Goal: Transaction & Acquisition: Purchase product/service

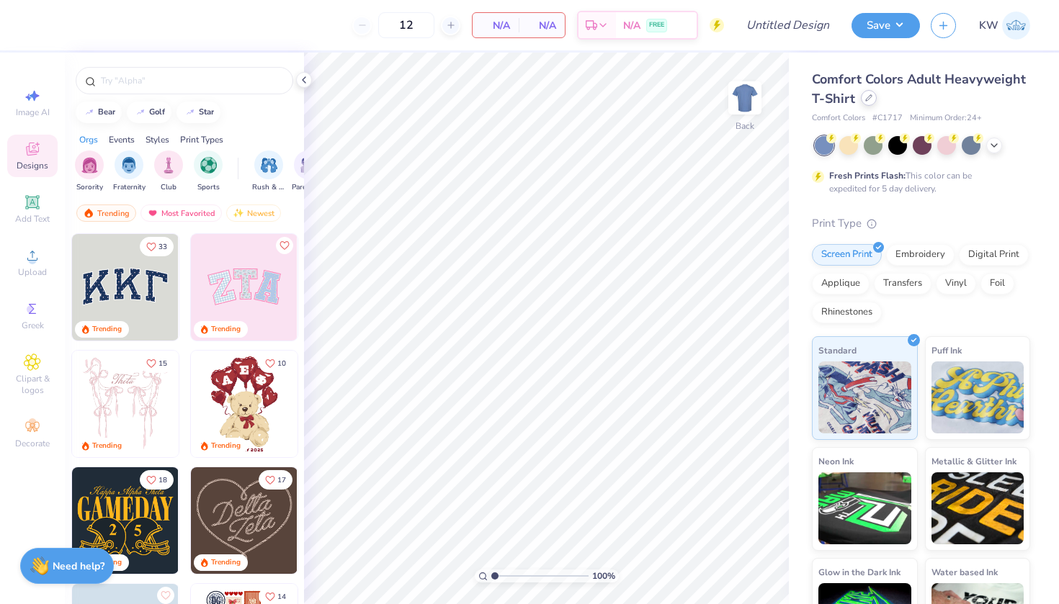
click at [874, 102] on div at bounding box center [869, 98] width 16 height 16
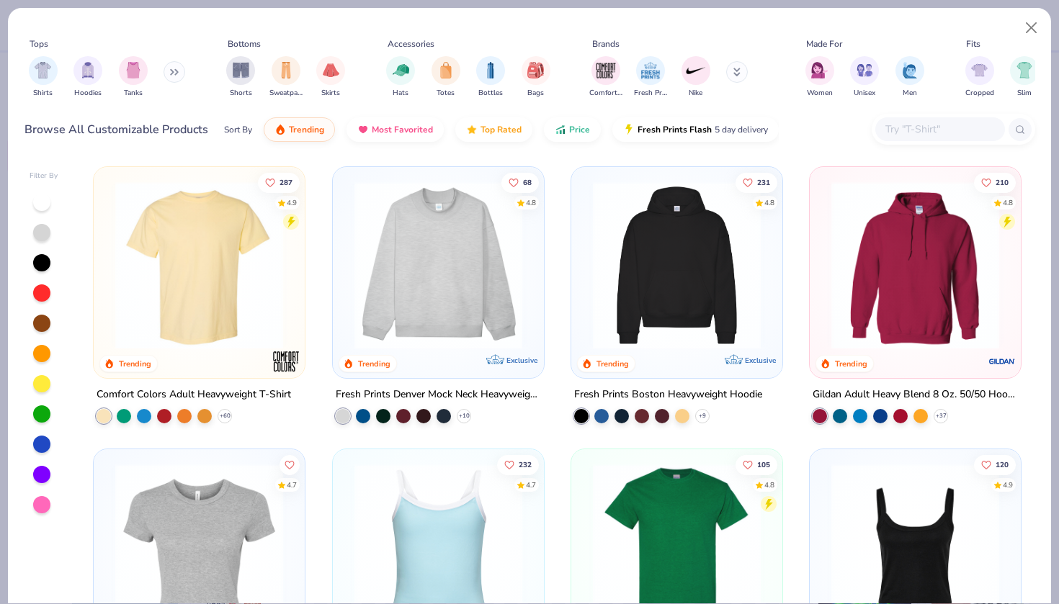
click at [451, 292] on img at bounding box center [438, 266] width 182 height 168
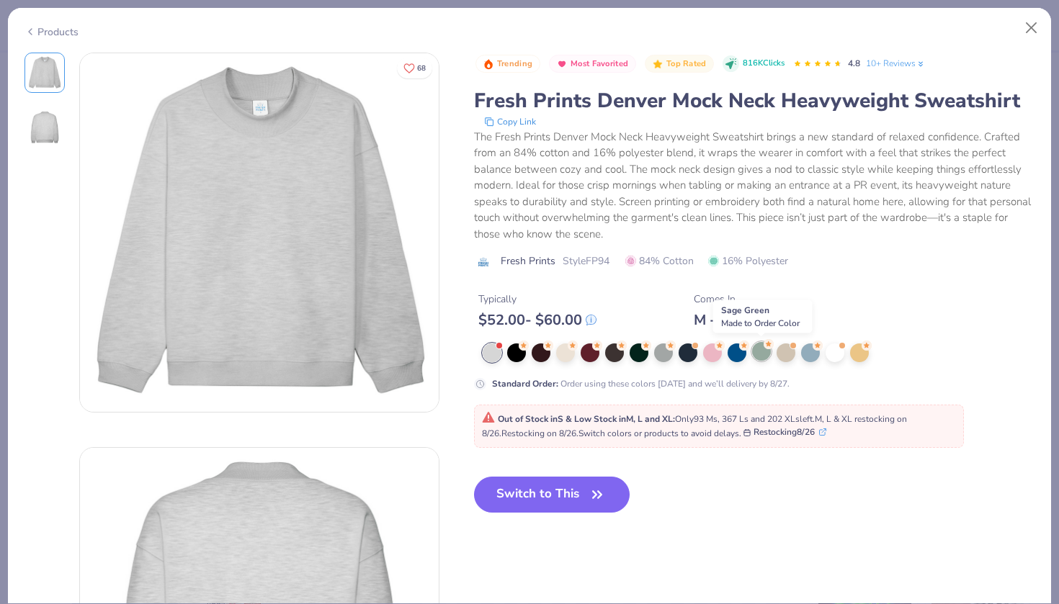
click at [753, 352] on div at bounding box center [761, 351] width 19 height 19
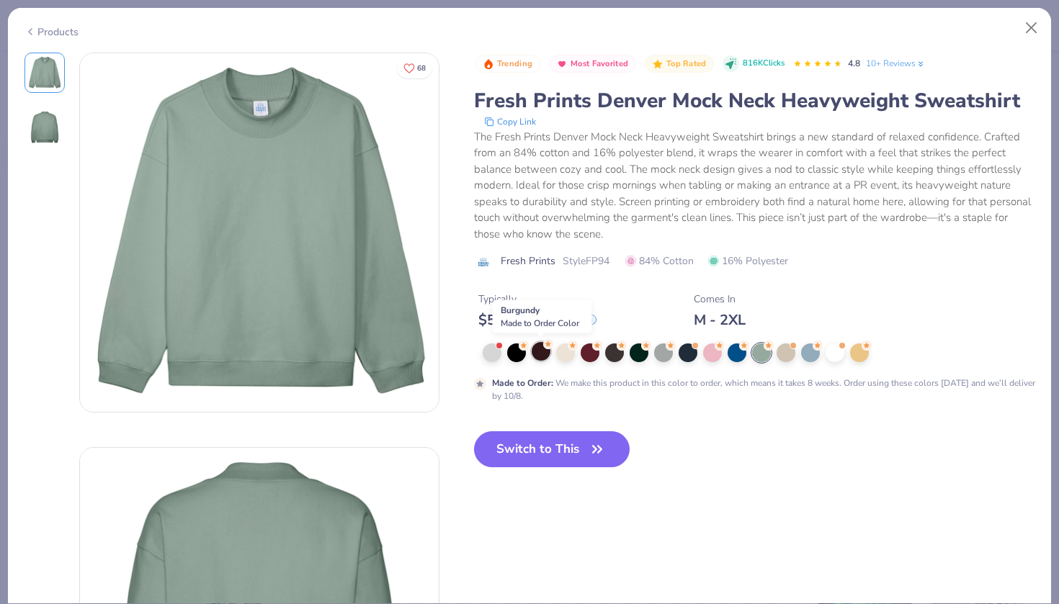
click at [537, 349] on div at bounding box center [541, 351] width 19 height 19
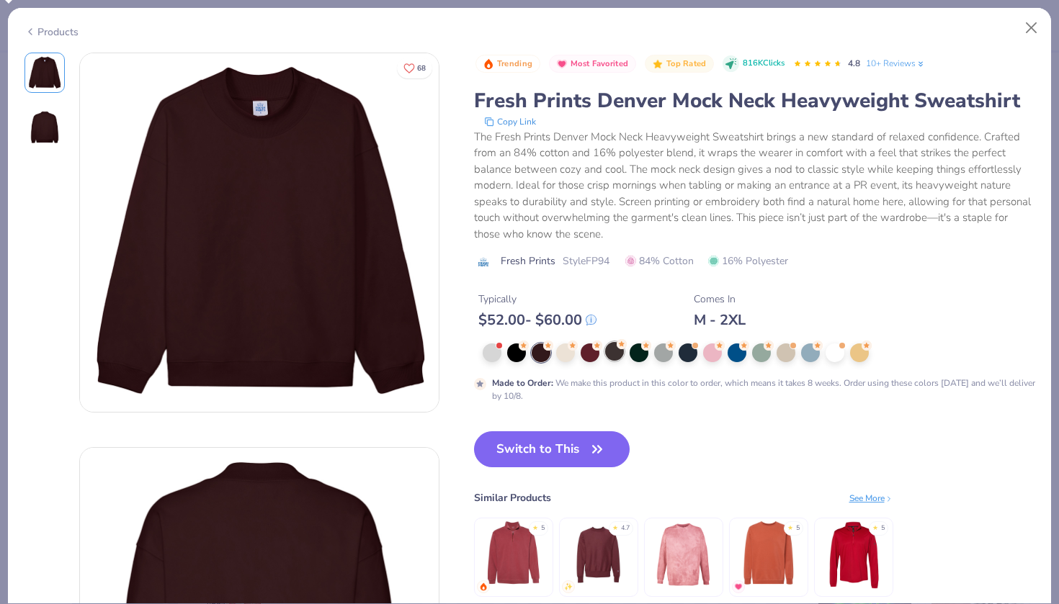
click at [614, 350] on div at bounding box center [614, 351] width 19 height 19
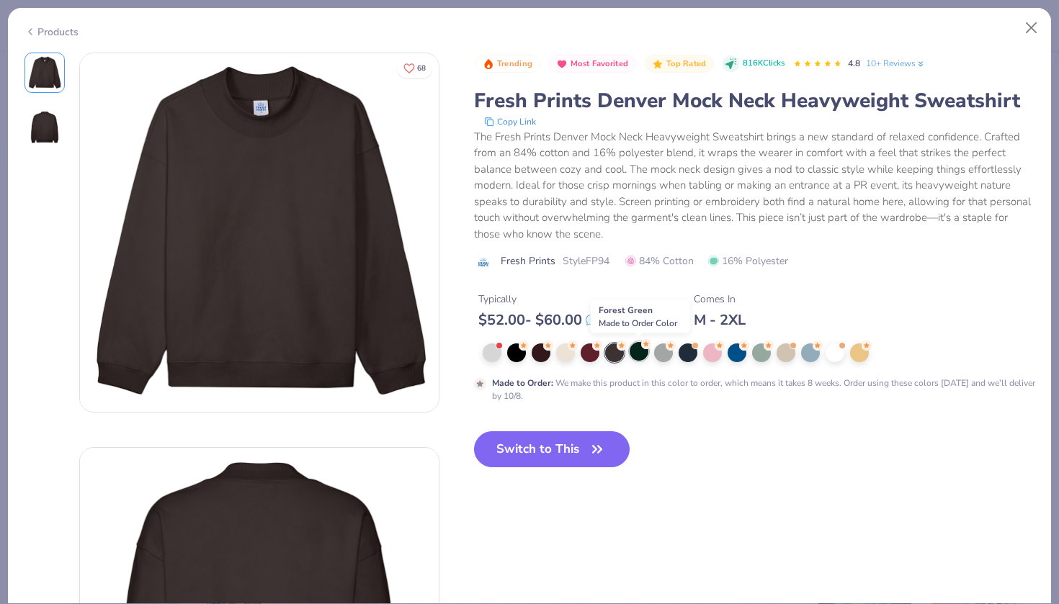
click at [639, 349] on div at bounding box center [638, 351] width 19 height 19
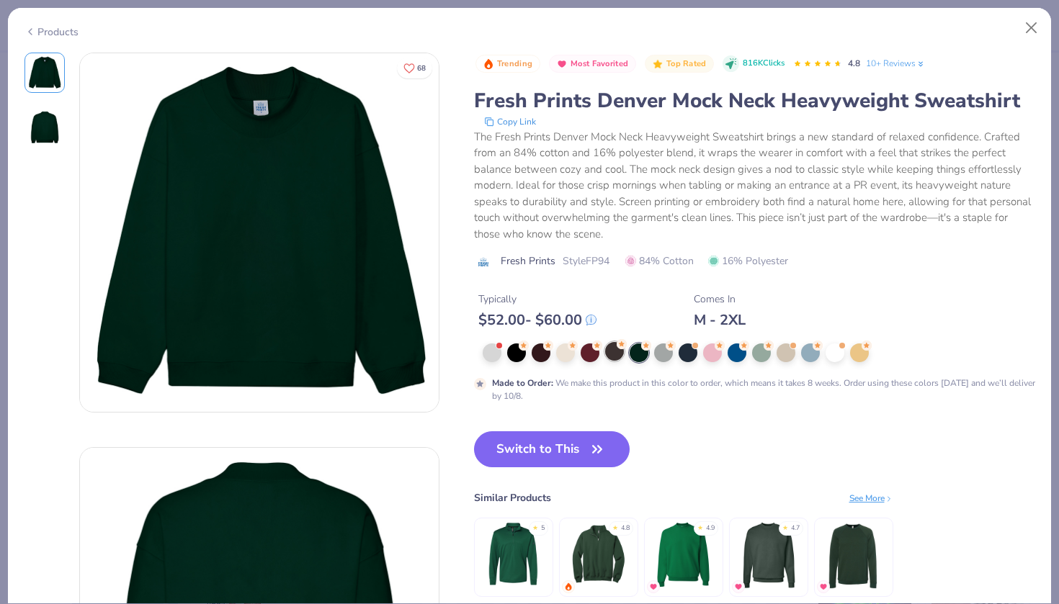
click at [615, 354] on div at bounding box center [614, 351] width 19 height 19
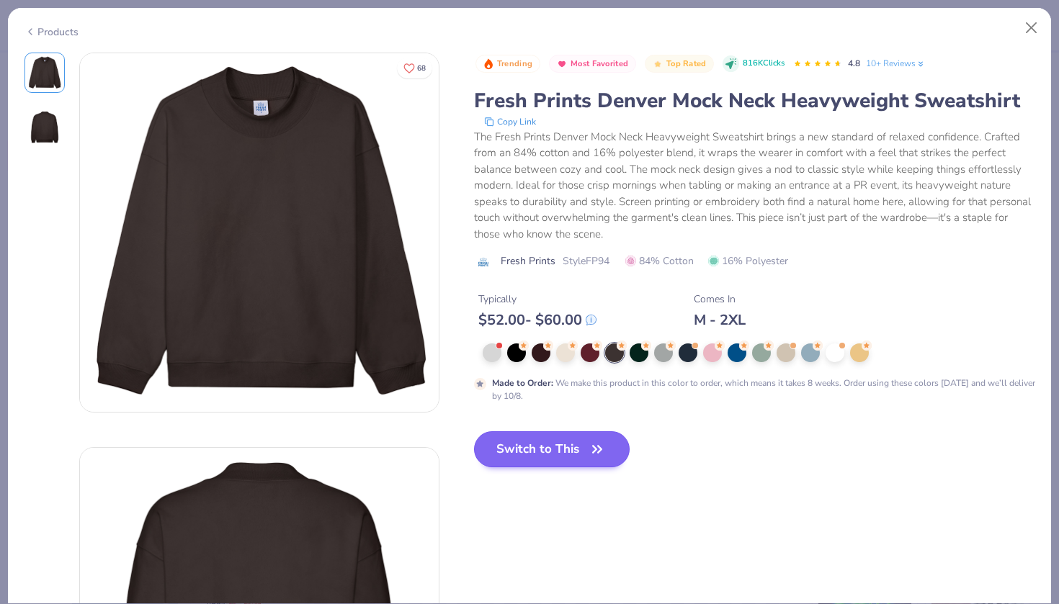
click at [580, 452] on button "Switch to This" at bounding box center [552, 449] width 156 height 36
type input "50"
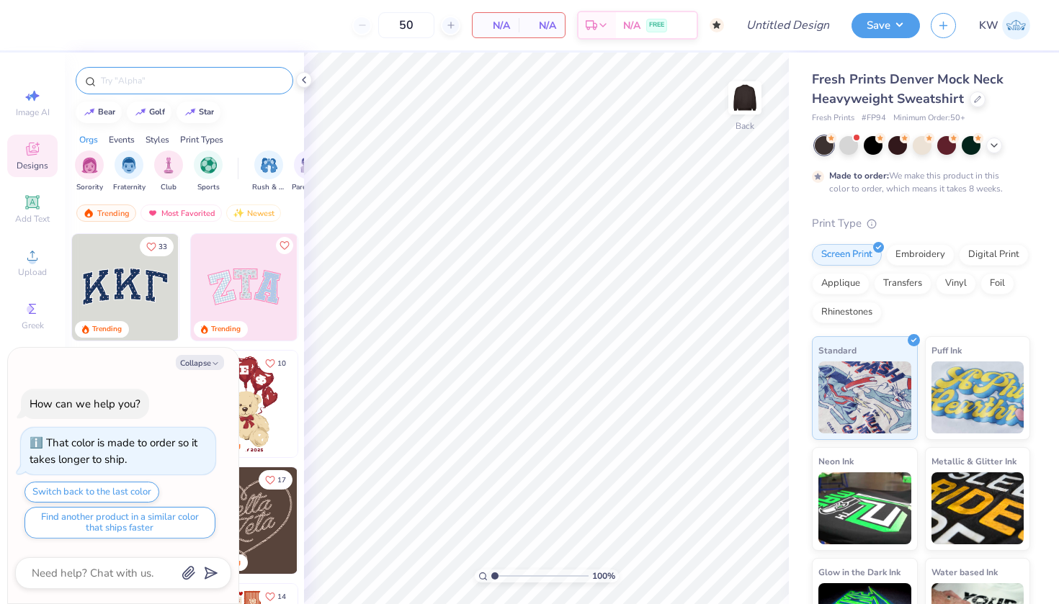
click at [145, 71] on div at bounding box center [185, 80] width 218 height 27
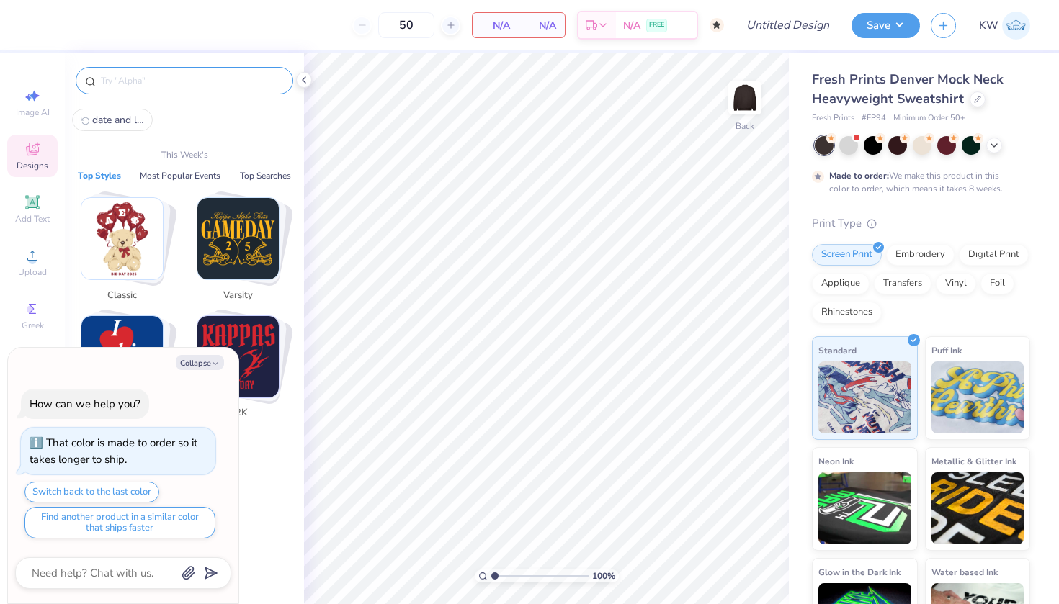
click at [145, 84] on input "text" at bounding box center [191, 80] width 184 height 14
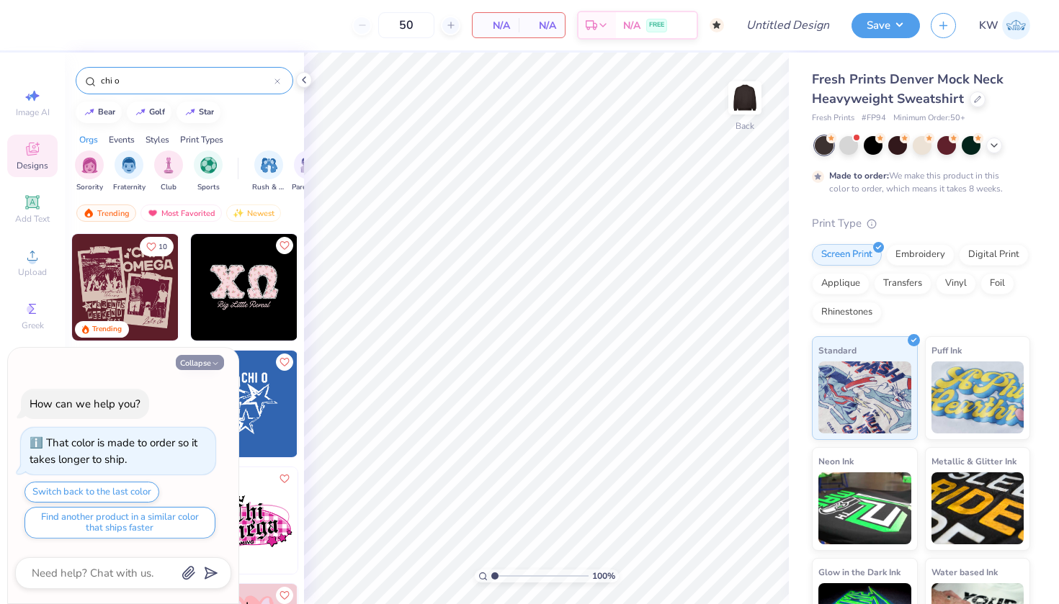
type input "chi o"
click at [195, 358] on button "Collapse" at bounding box center [200, 362] width 48 height 15
type textarea "x"
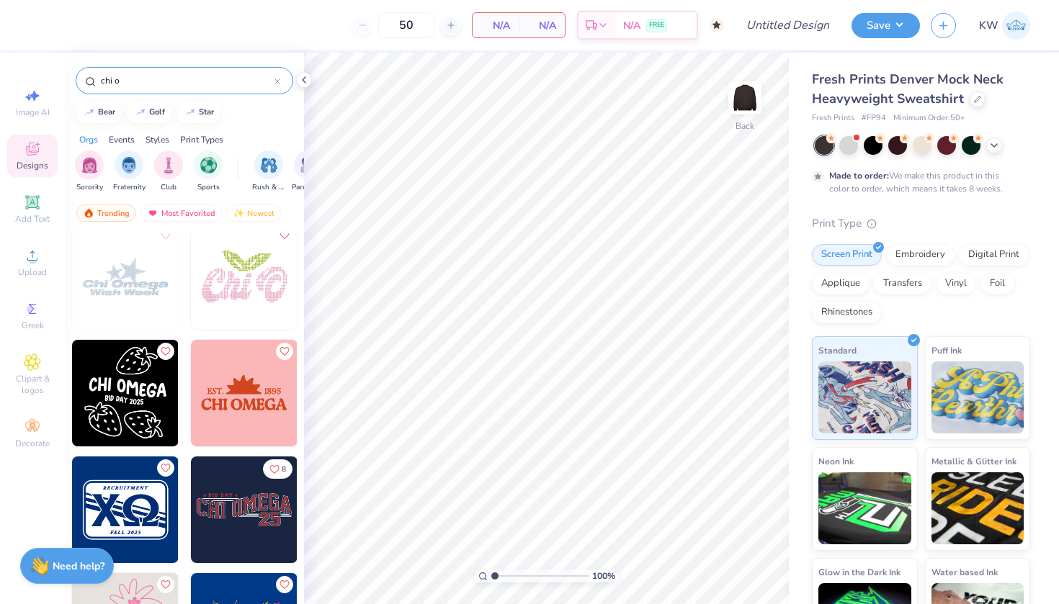
scroll to position [1527, 0]
click at [30, 221] on span "Add Text" at bounding box center [32, 219] width 35 height 12
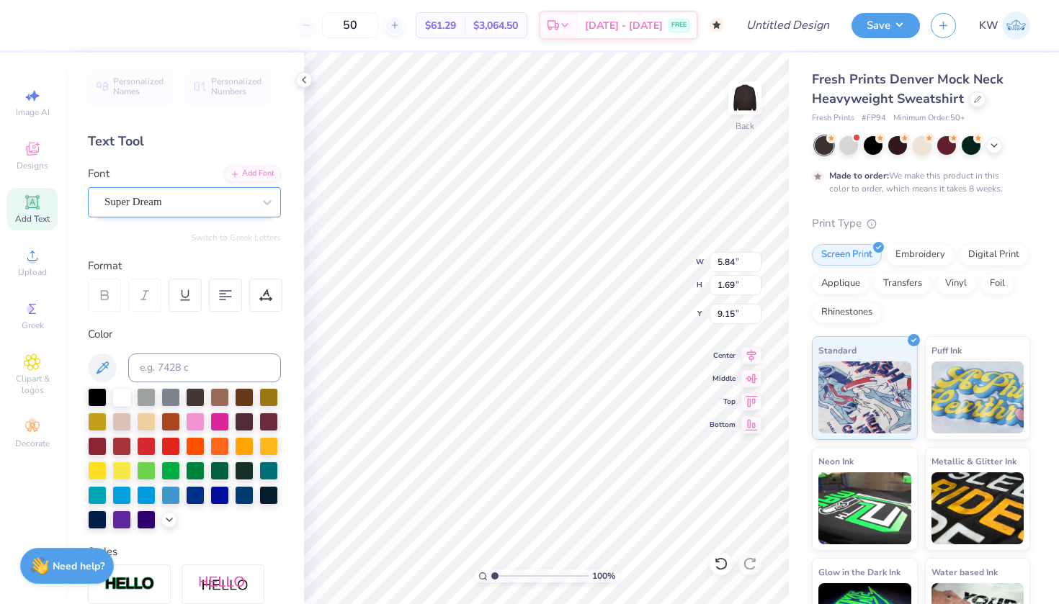
type textarea "Chi O"
click at [187, 193] on div at bounding box center [178, 201] width 148 height 19
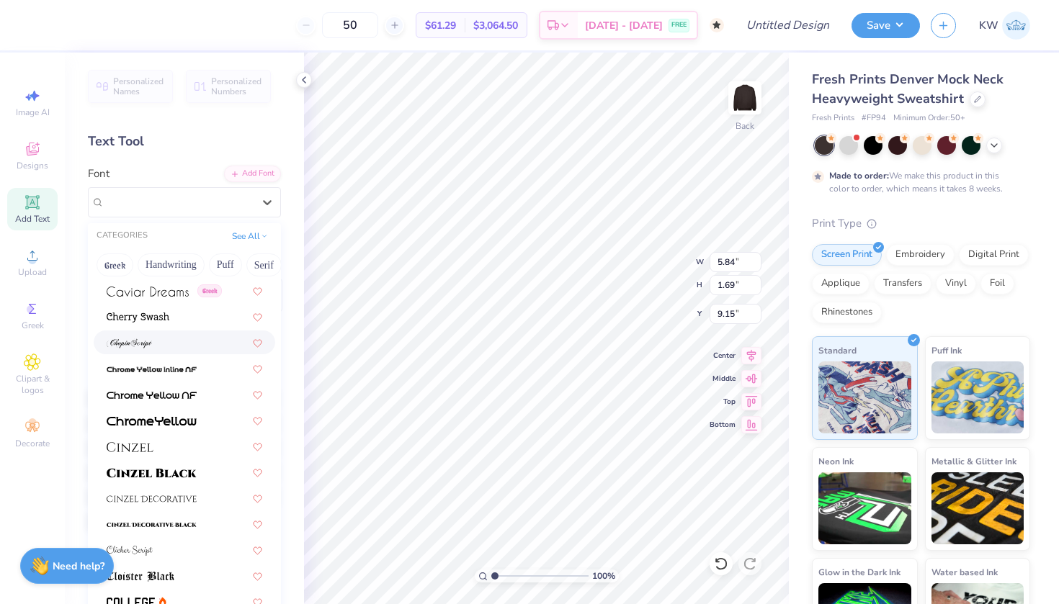
scroll to position [1619, 0]
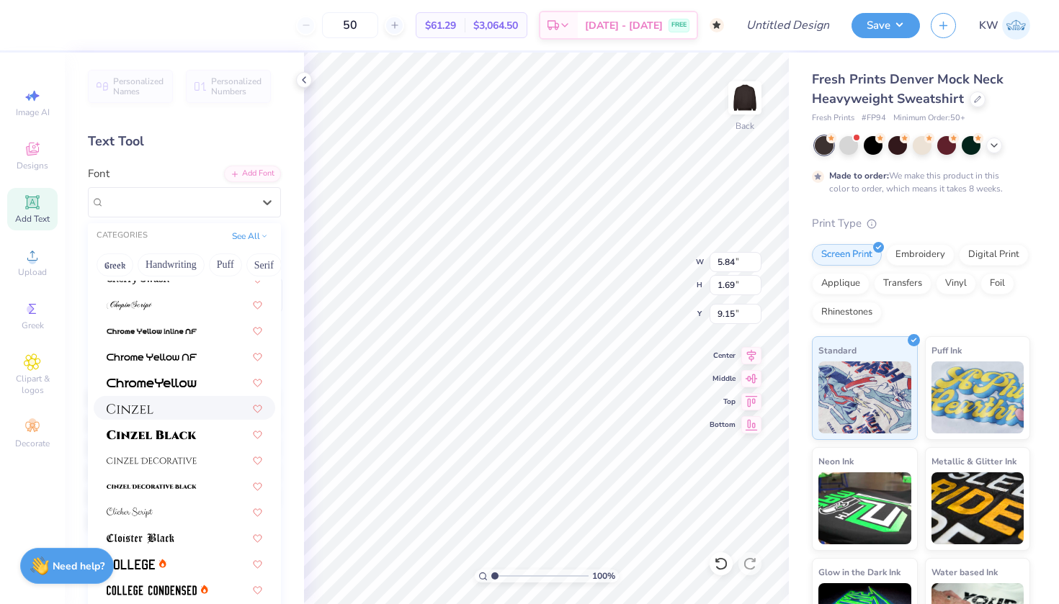
click at [156, 407] on div at bounding box center [185, 407] width 156 height 15
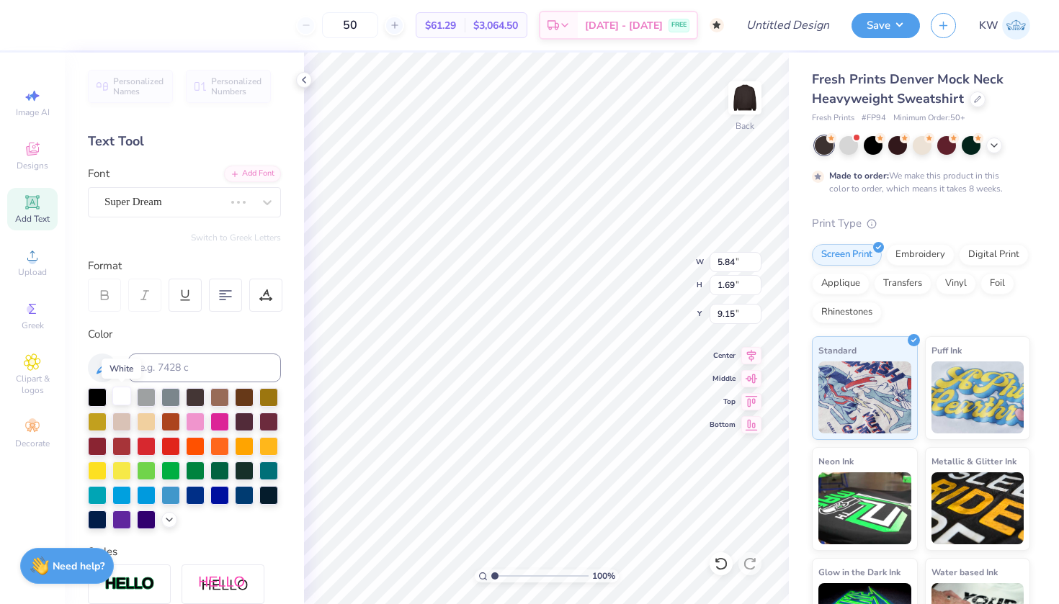
click at [119, 397] on div at bounding box center [121, 396] width 19 height 19
type input "1.24"
type input "4.89"
type input "1.26"
type input "1.74"
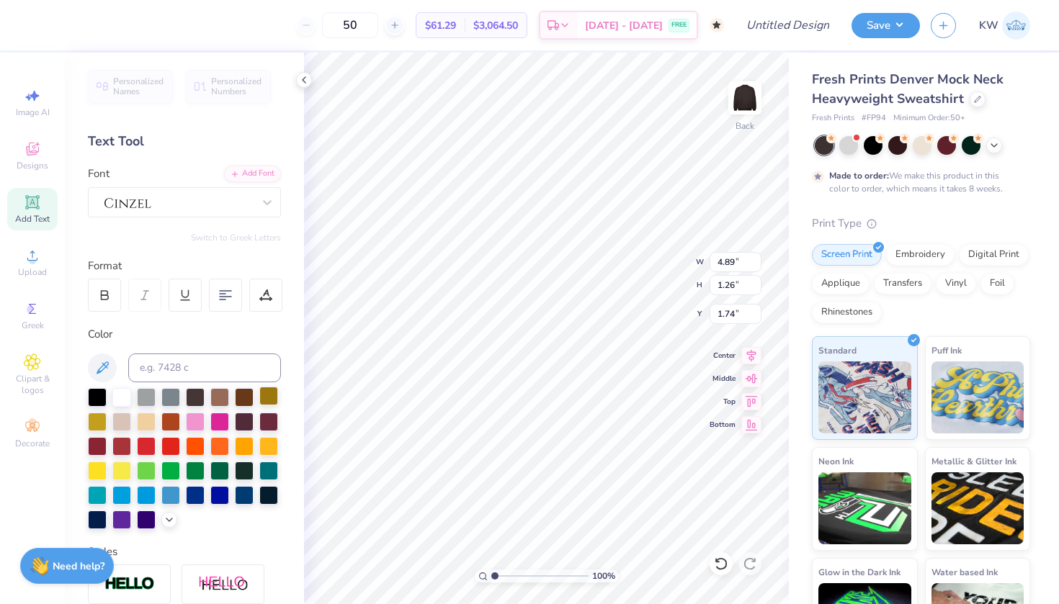
type input "4.38"
type input "1.13"
click at [913, 246] on div "Embroidery" at bounding box center [920, 253] width 68 height 22
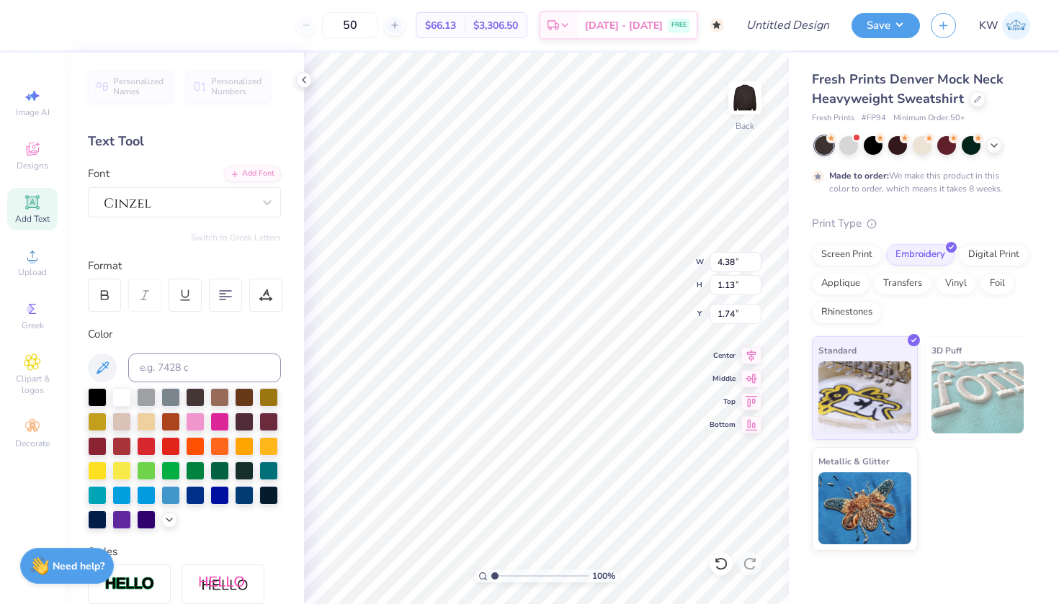
type input "1.87"
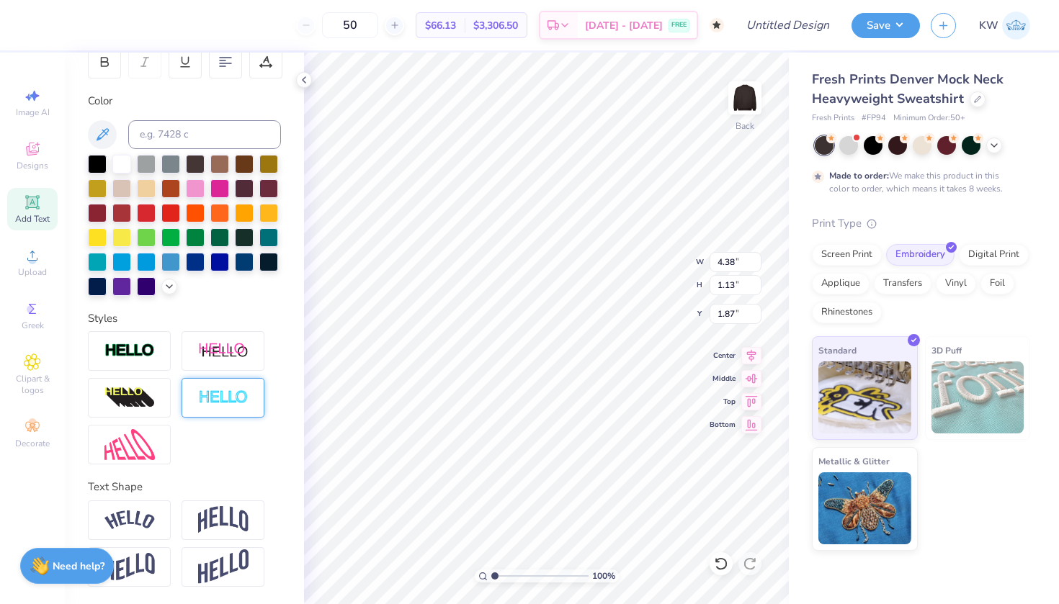
scroll to position [233, 0]
click at [236, 521] on img at bounding box center [223, 519] width 50 height 27
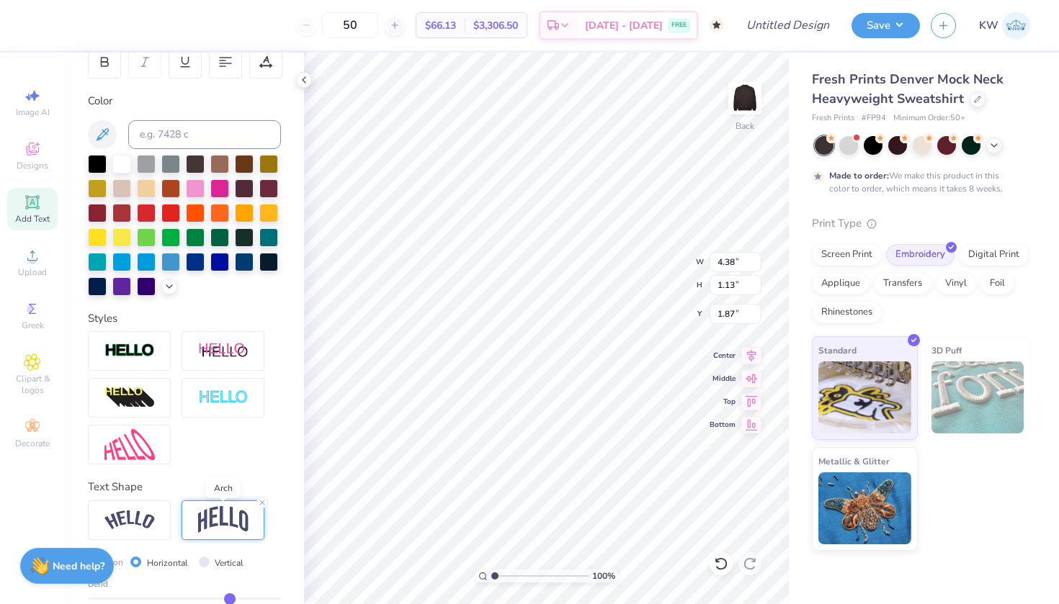
type input "1.56"
type input "1.66"
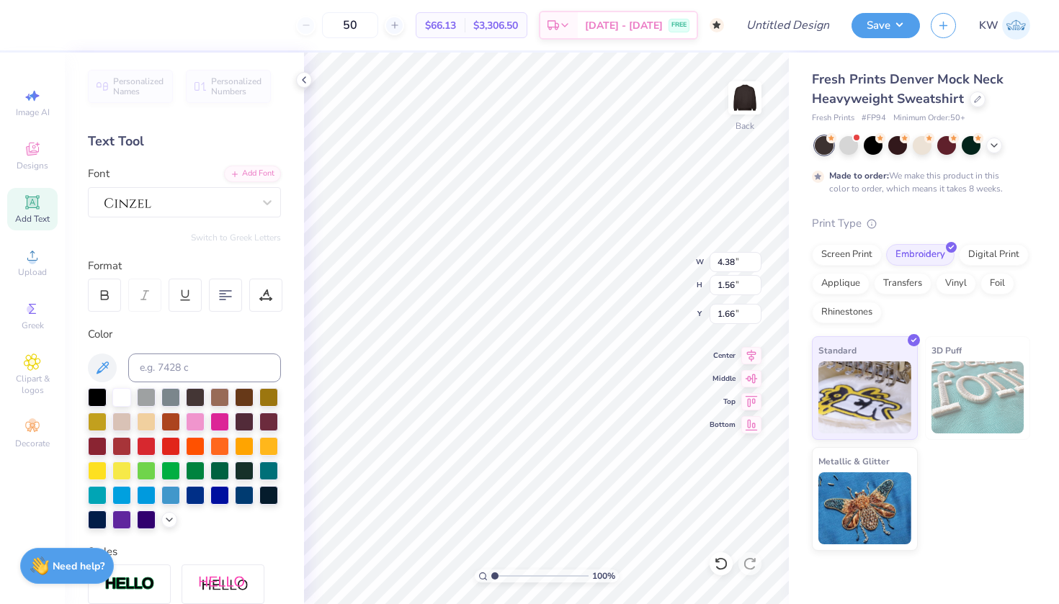
scroll to position [0, 0]
click at [197, 198] on div at bounding box center [178, 202] width 151 height 22
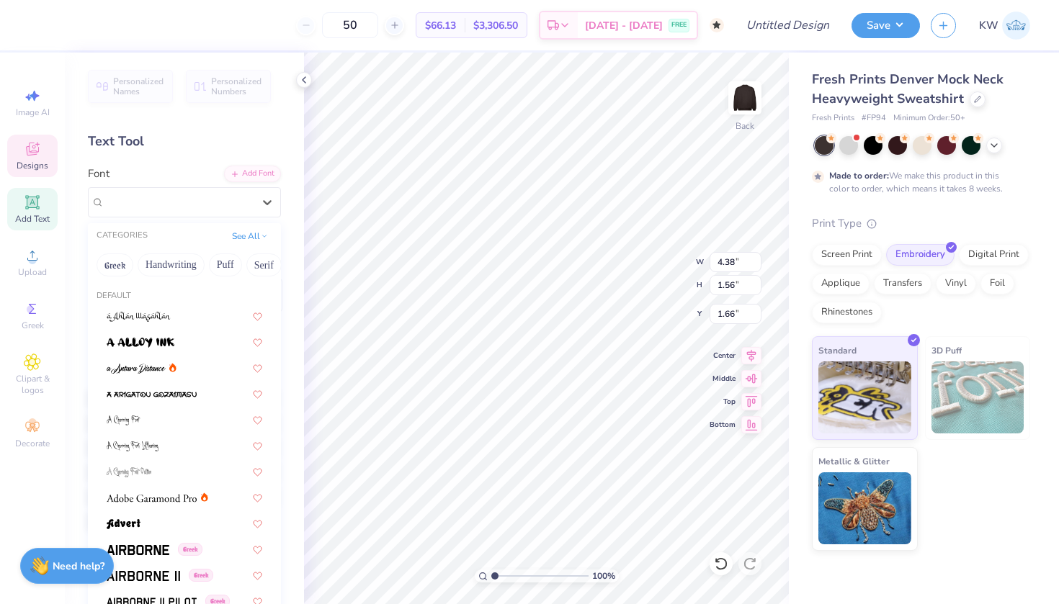
click at [31, 145] on icon at bounding box center [32, 148] width 17 height 17
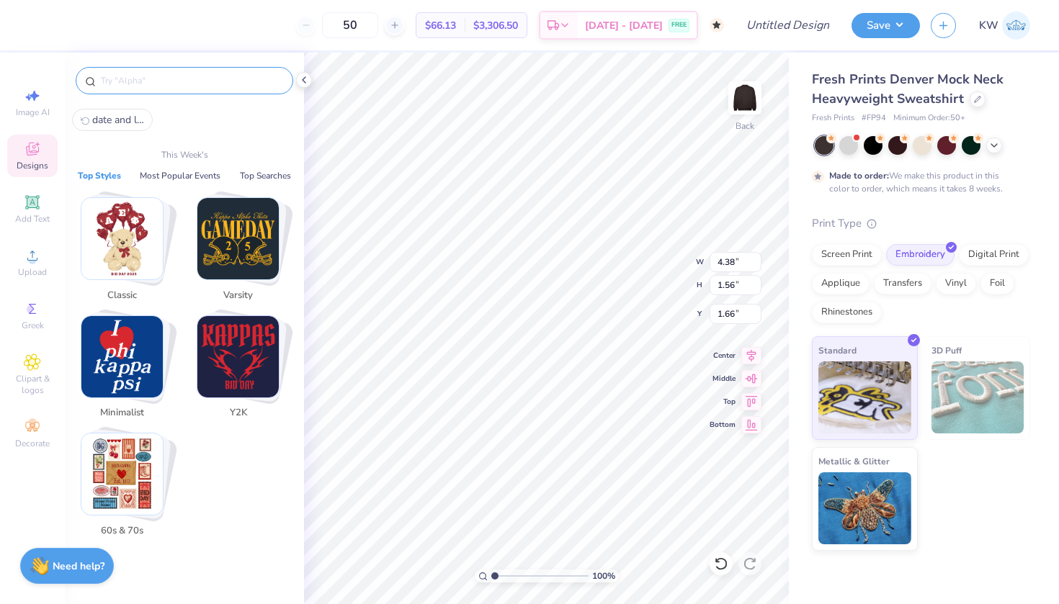
click at [176, 76] on input "text" at bounding box center [191, 80] width 184 height 14
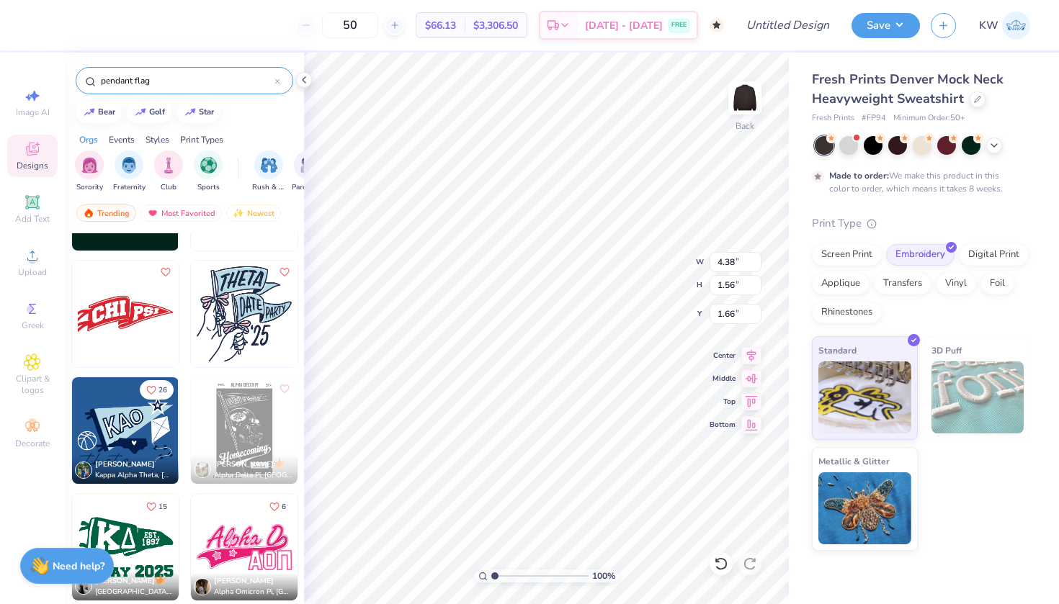
scroll to position [94, 0]
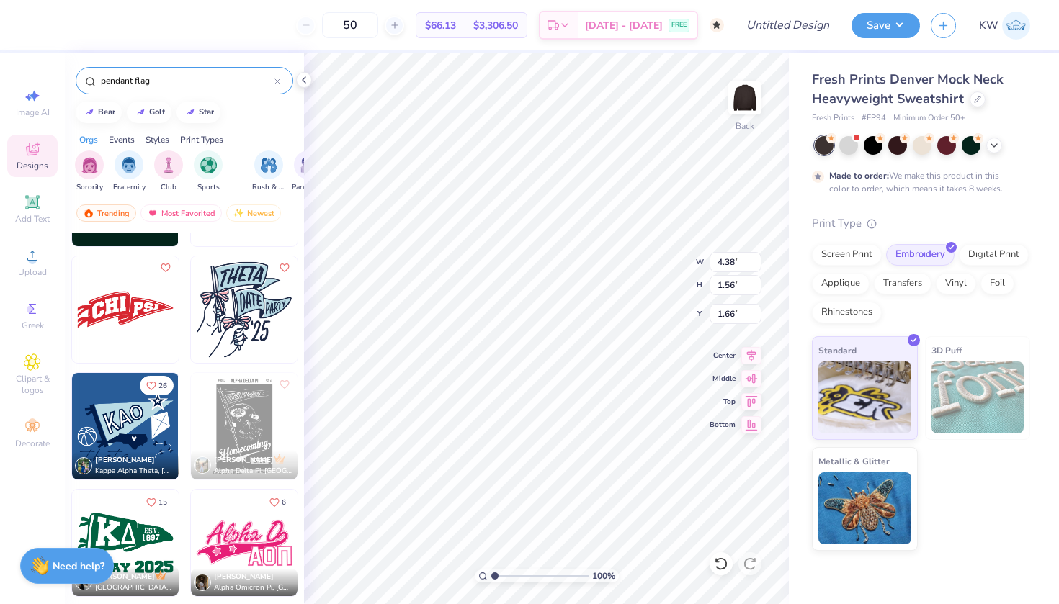
type input "pendant flag"
click at [121, 320] on img at bounding box center [125, 309] width 107 height 107
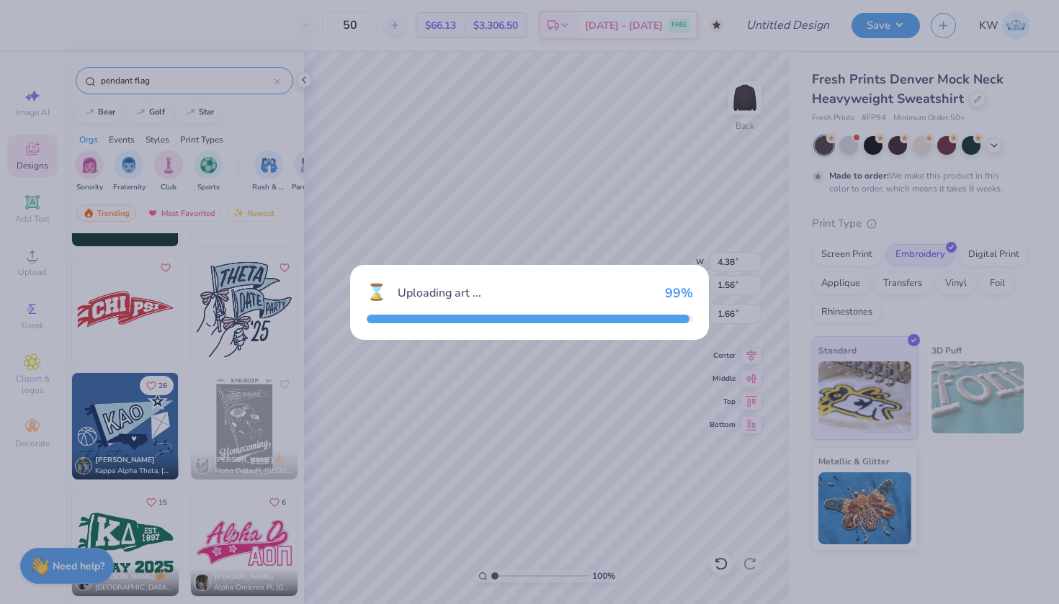
type input "11.30"
type input "4.33"
type input "3.00"
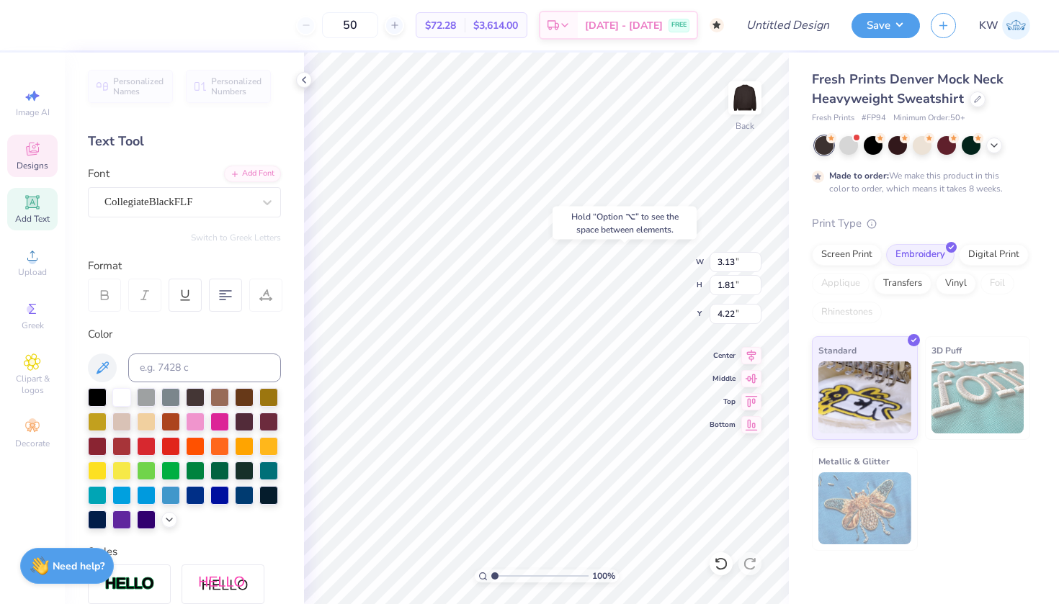
type input "4.17"
type textarea "Omega"
type input "3.95"
type input "2.73"
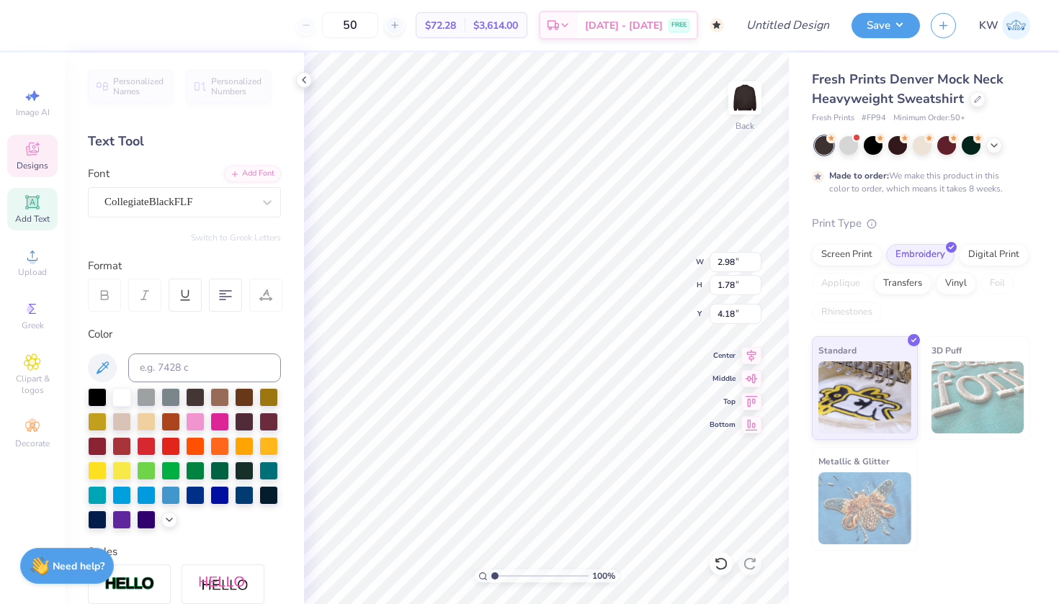
type input "3.53"
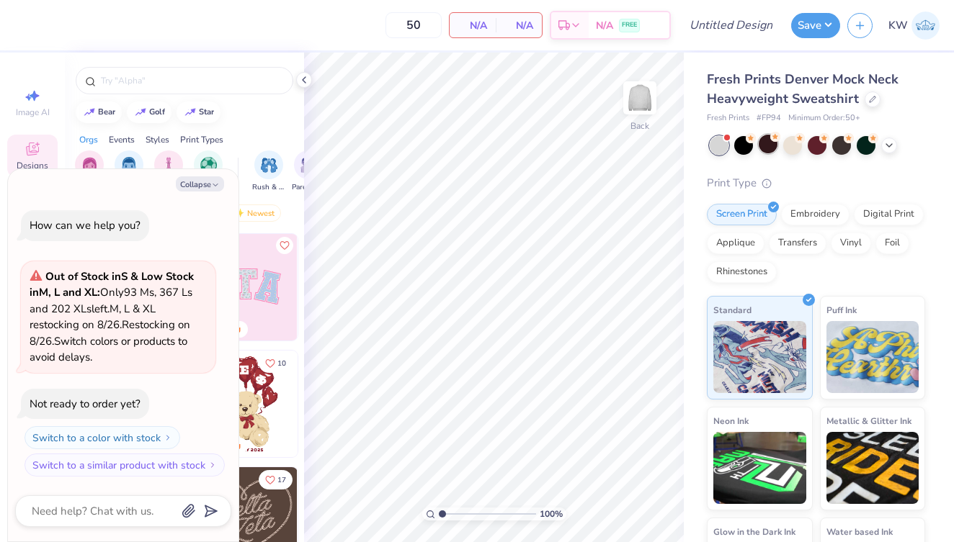
click at [776, 143] on div at bounding box center [767, 144] width 19 height 19
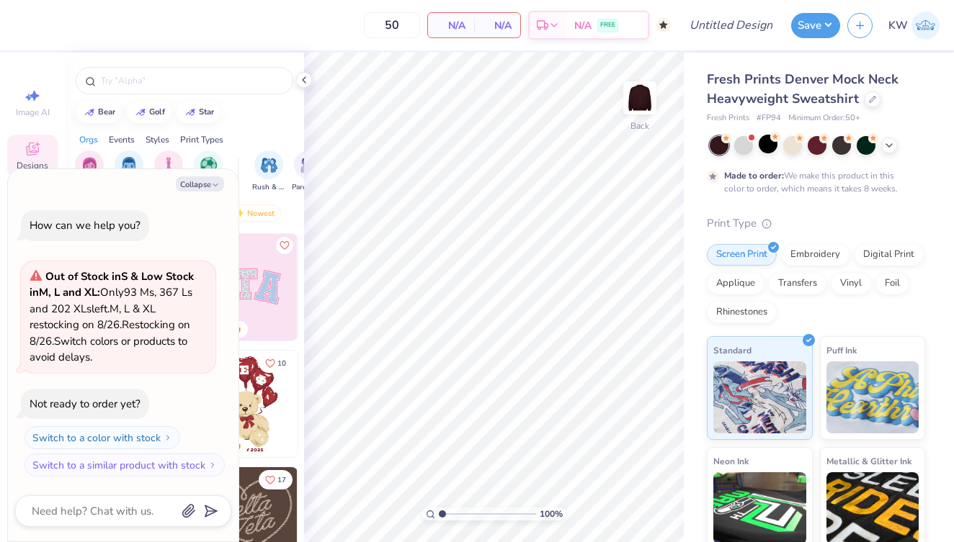
scroll to position [56, 0]
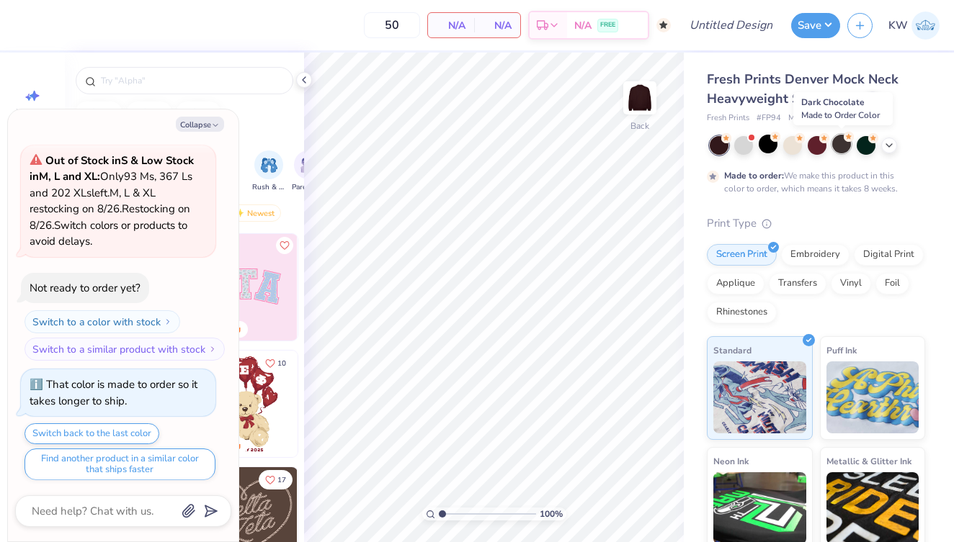
click at [839, 144] on div at bounding box center [841, 144] width 19 height 19
click at [886, 142] on icon at bounding box center [889, 144] width 12 height 12
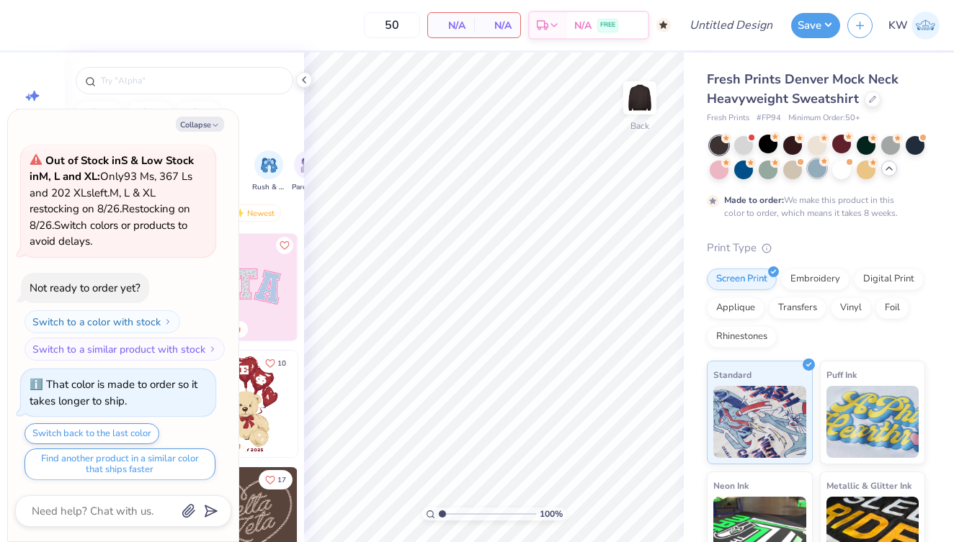
click at [815, 166] on div at bounding box center [816, 168] width 19 height 19
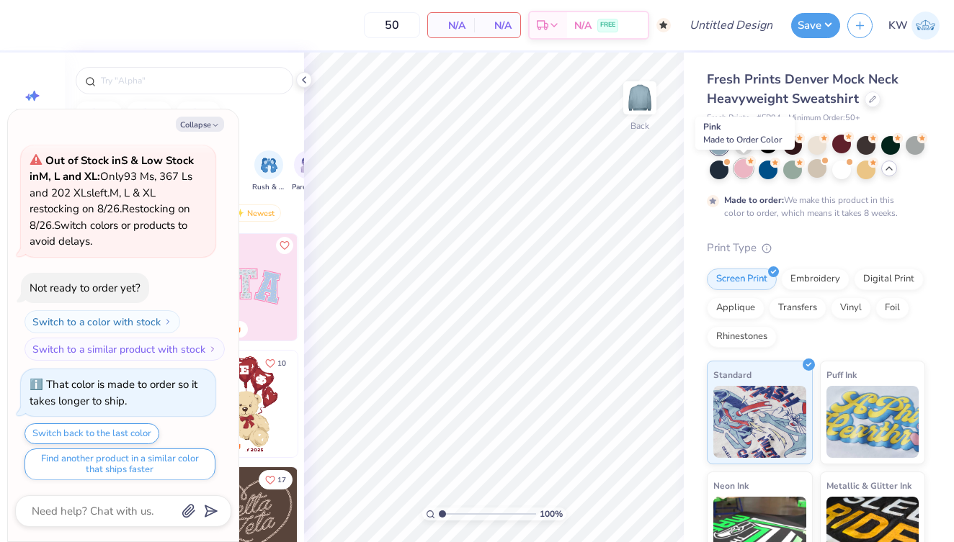
click at [745, 164] on icon at bounding box center [750, 161] width 10 height 10
click at [744, 144] on div at bounding box center [743, 144] width 19 height 19
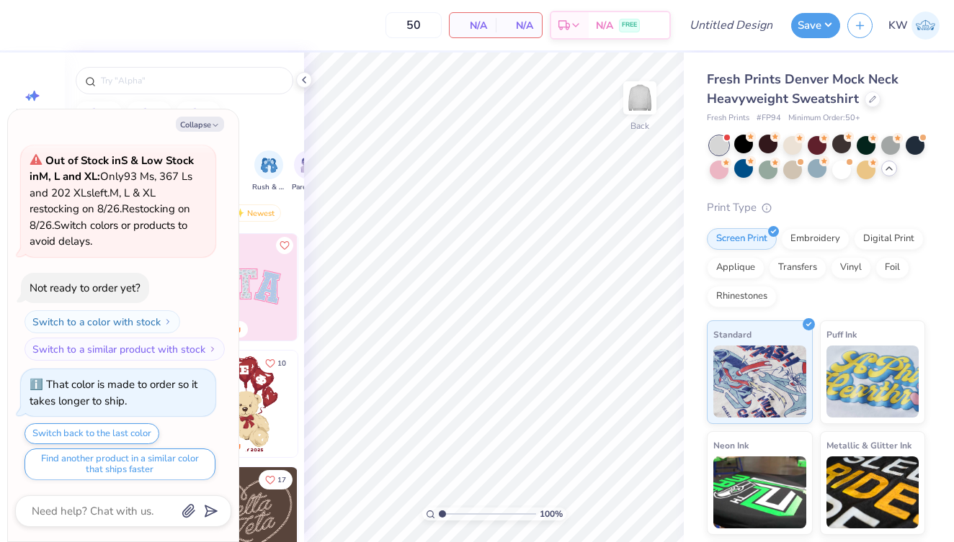
scroll to position [360, 0]
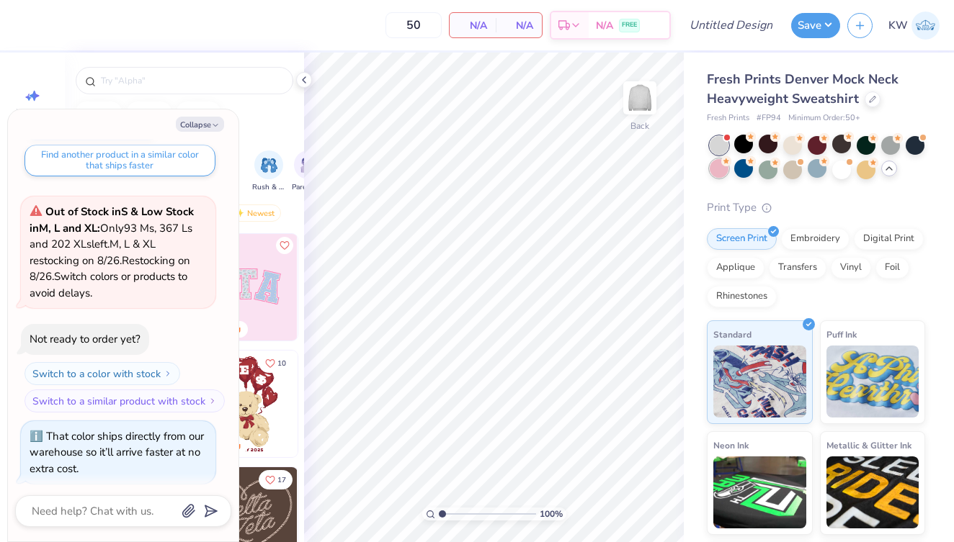
click at [720, 169] on div at bounding box center [718, 168] width 19 height 19
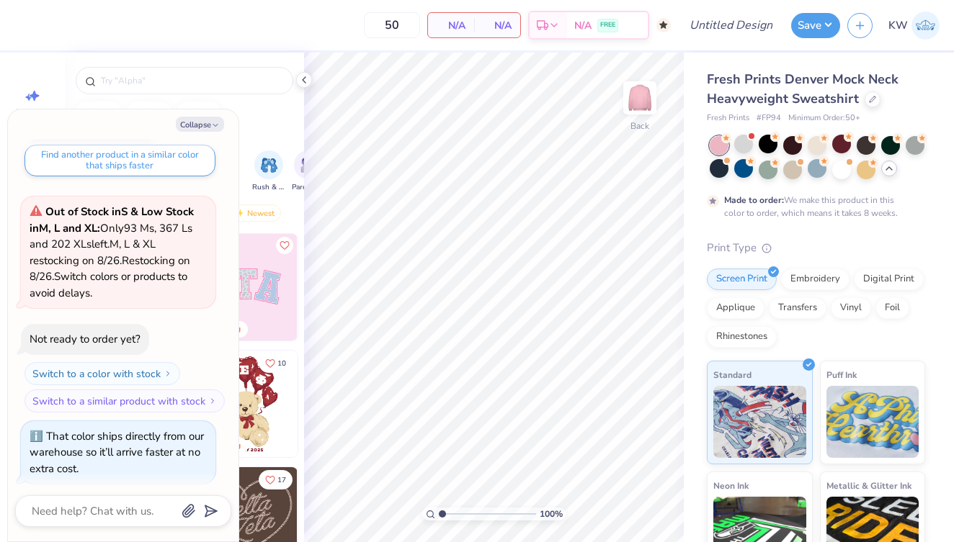
scroll to position [479, 0]
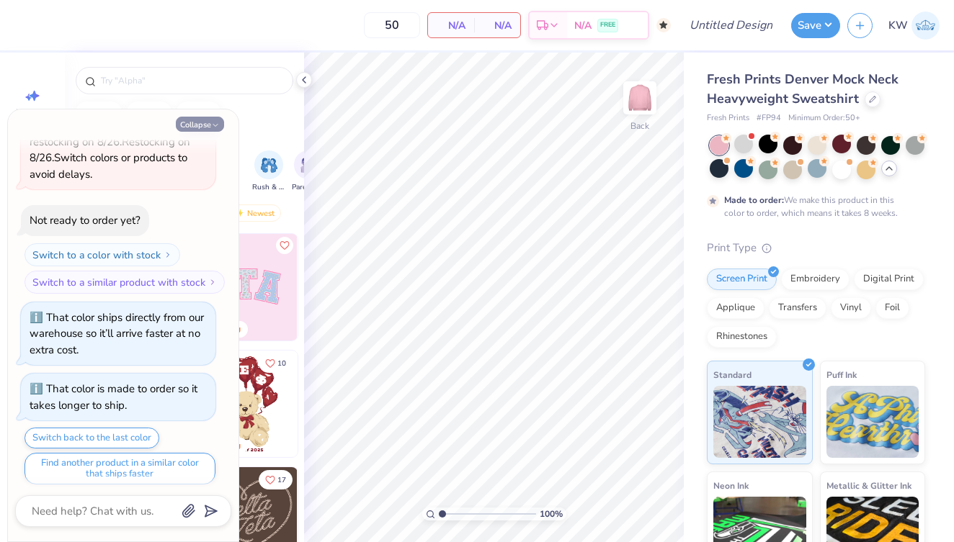
click at [216, 123] on icon "button" at bounding box center [215, 125] width 9 height 9
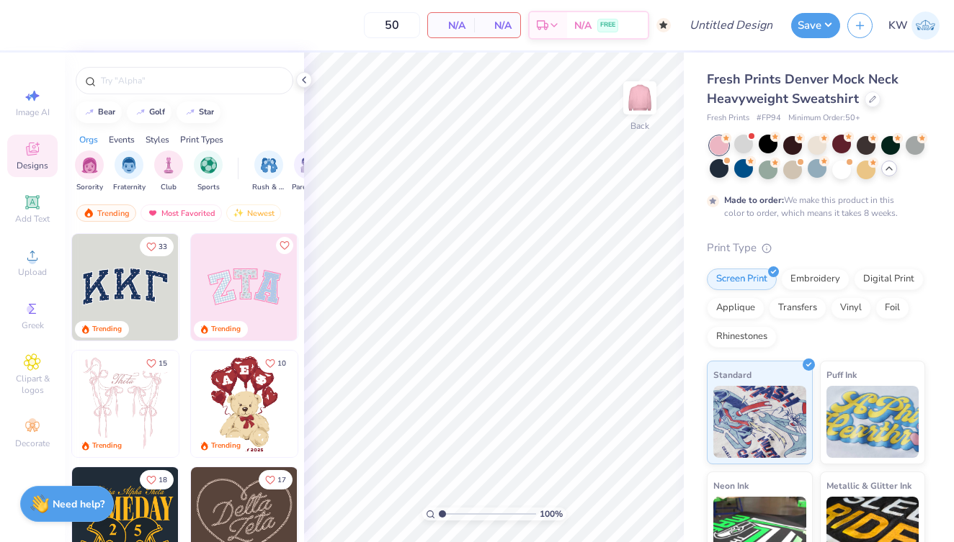
type textarea "x"
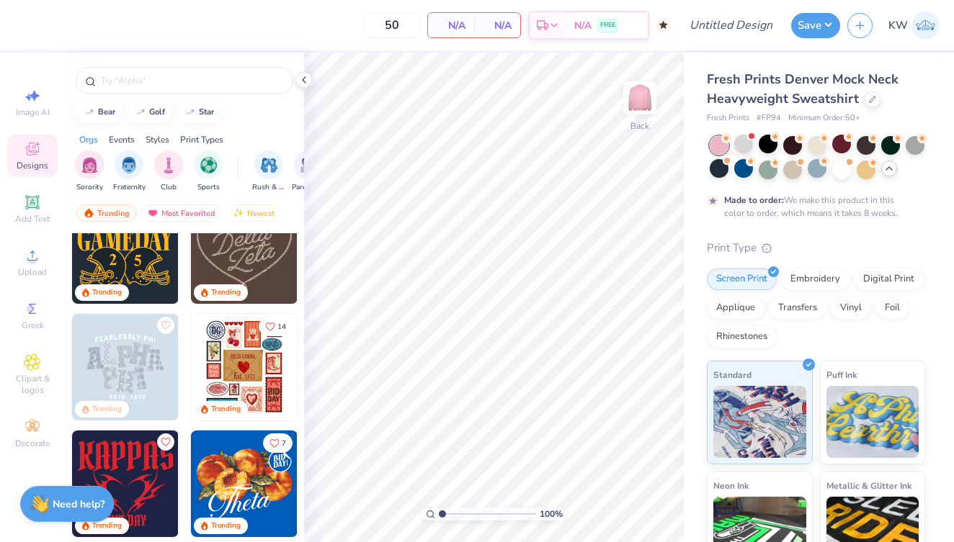
scroll to position [272, 0]
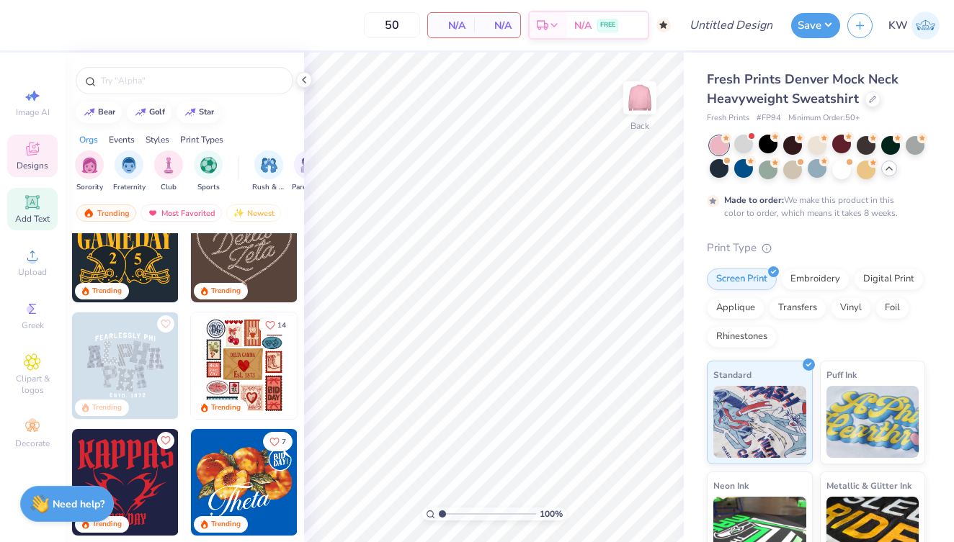
click at [25, 217] on span "Add Text" at bounding box center [32, 219] width 35 height 12
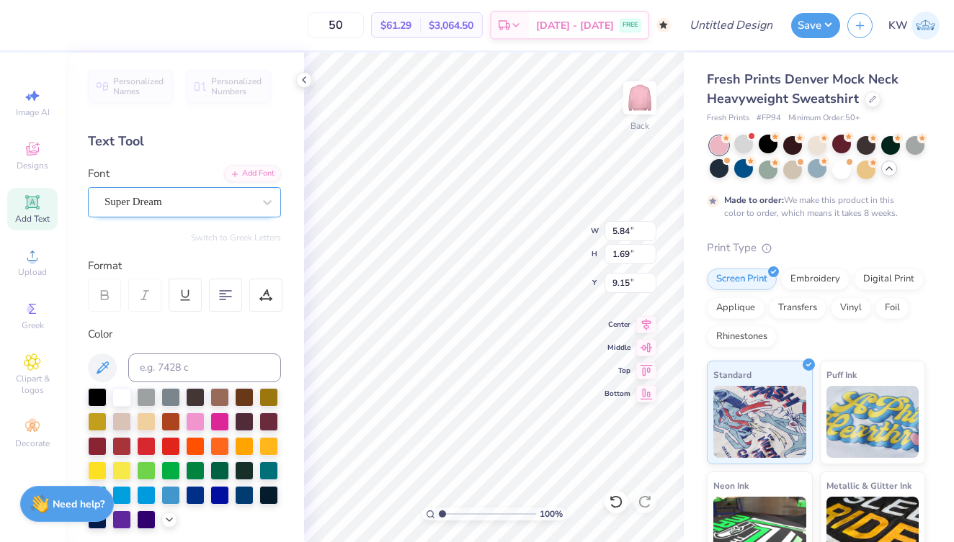
click at [233, 207] on div "Super Dream" at bounding box center [178, 202] width 151 height 22
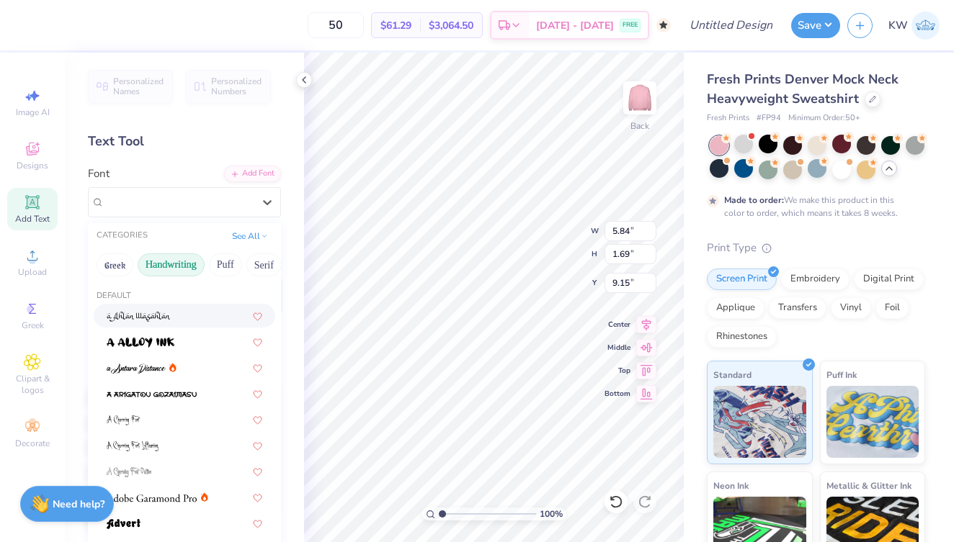
click at [179, 257] on button "Handwriting" at bounding box center [171, 265] width 67 height 23
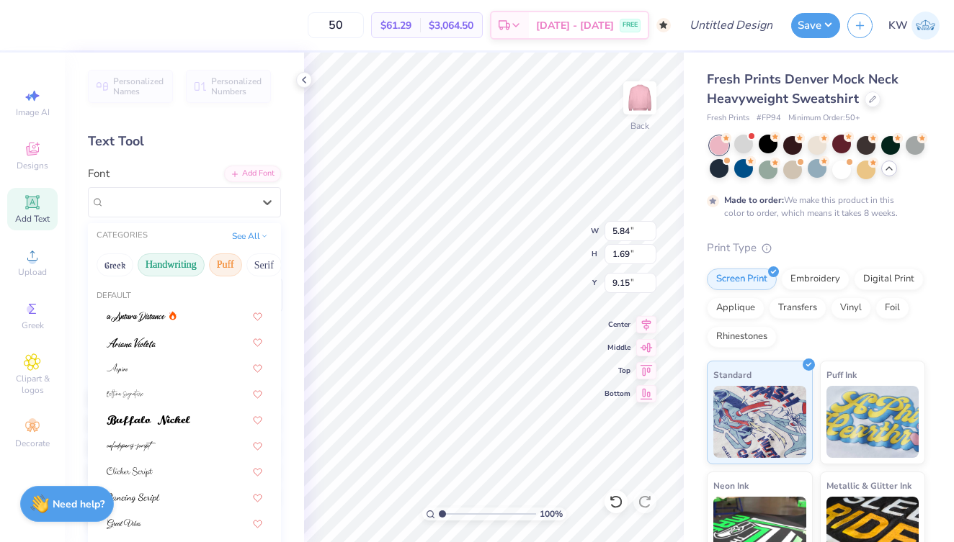
click at [224, 268] on button "Puff" at bounding box center [225, 265] width 33 height 23
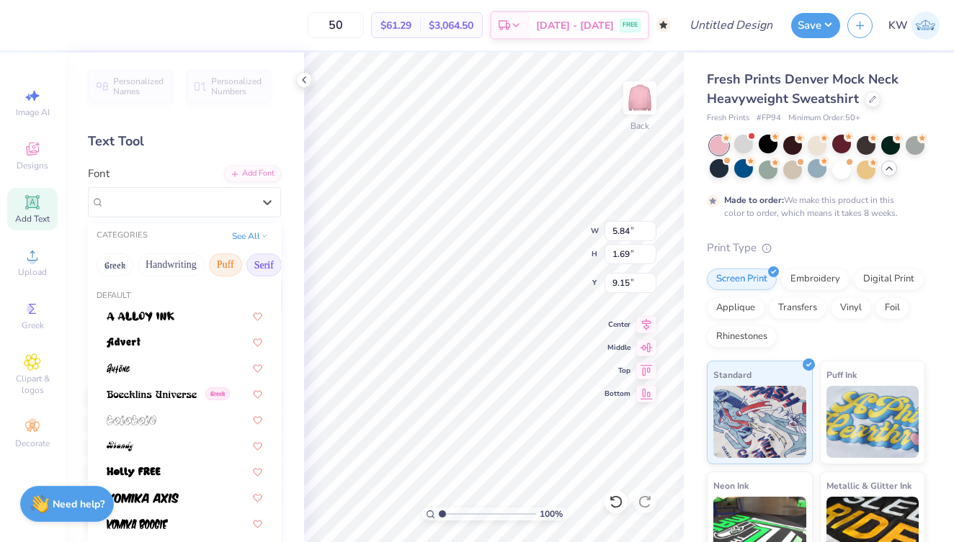
click at [260, 266] on button "Serif" at bounding box center [263, 265] width 35 height 23
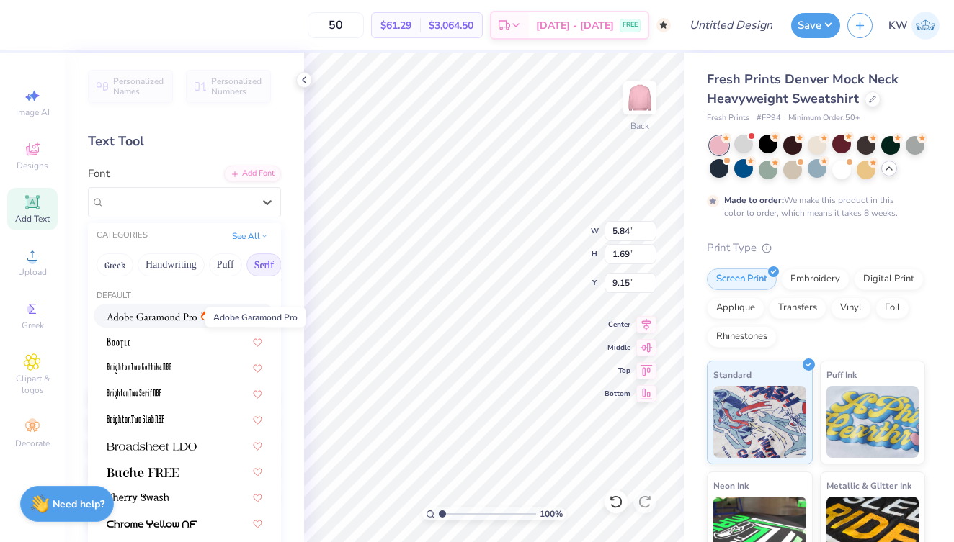
click at [151, 318] on img at bounding box center [152, 317] width 90 height 10
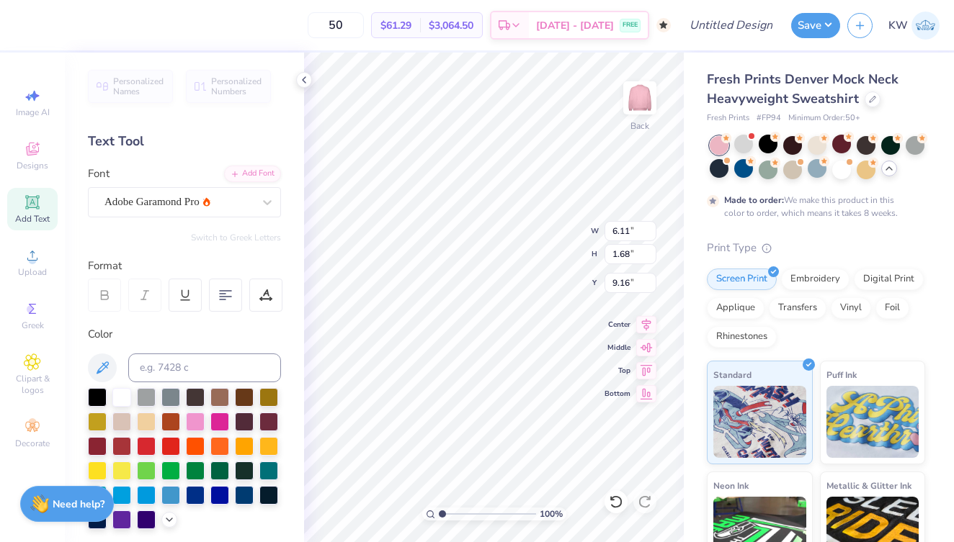
type input "6.11"
type input "1.68"
type input "9.16"
type textarea "X"
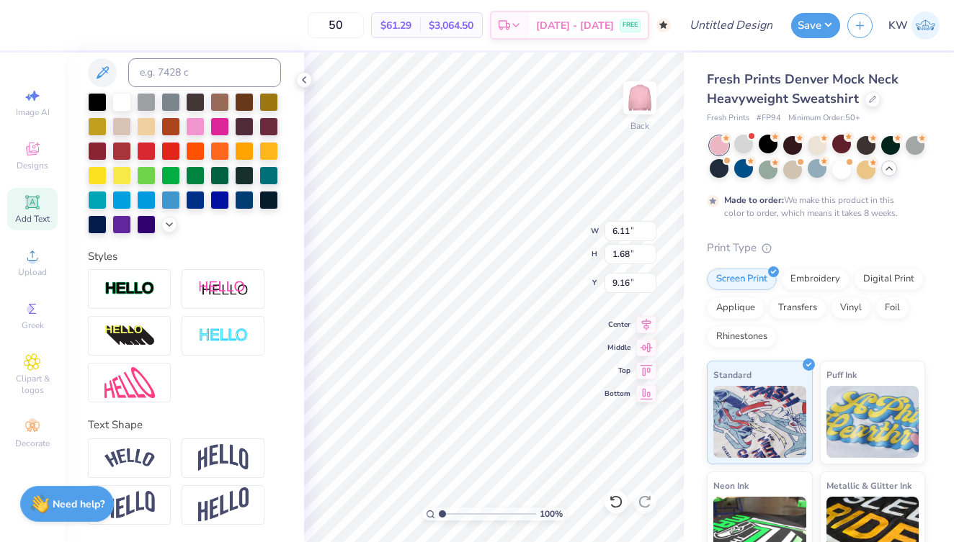
scroll to position [295, 0]
type textarea "CHI OMEGA"
click at [228, 453] on img at bounding box center [223, 457] width 50 height 27
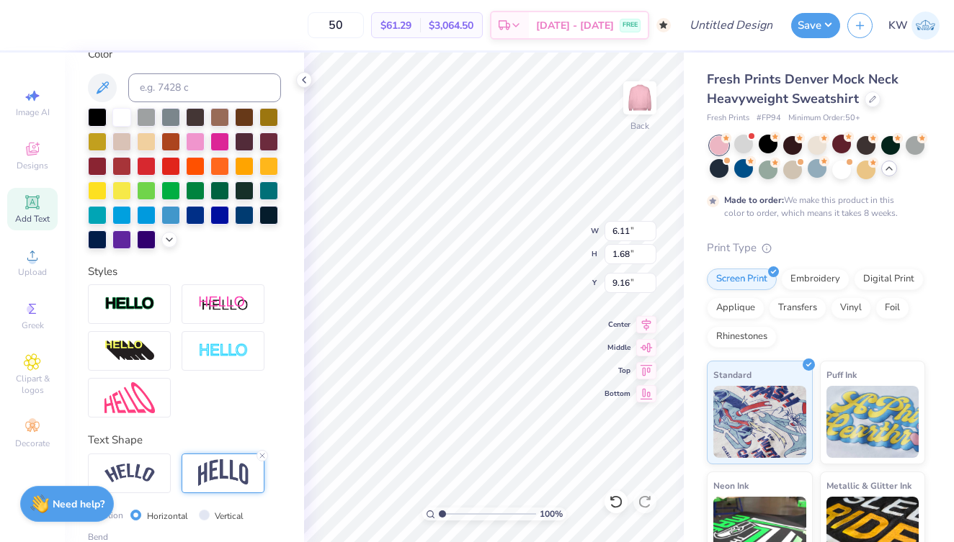
scroll to position [278, 0]
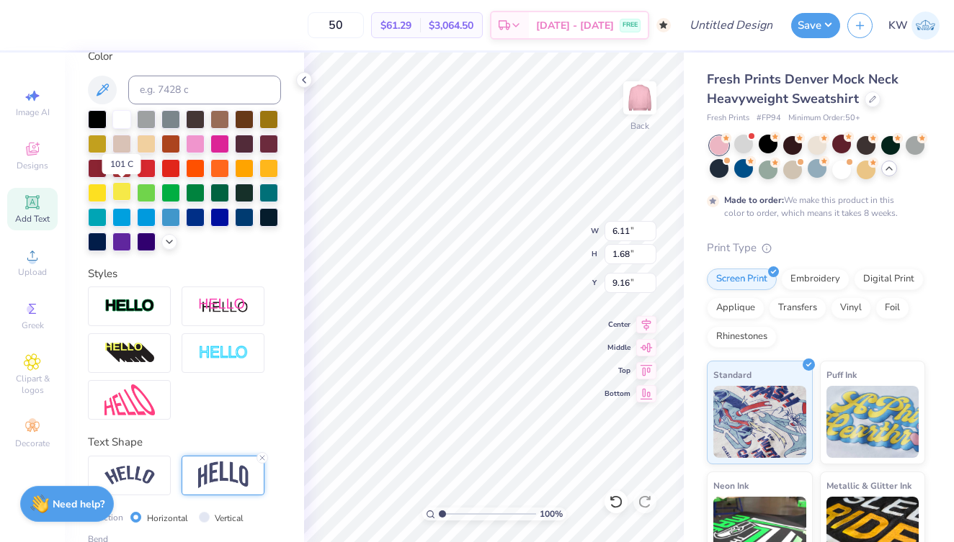
click at [122, 191] on div at bounding box center [121, 191] width 19 height 19
type input "3.24"
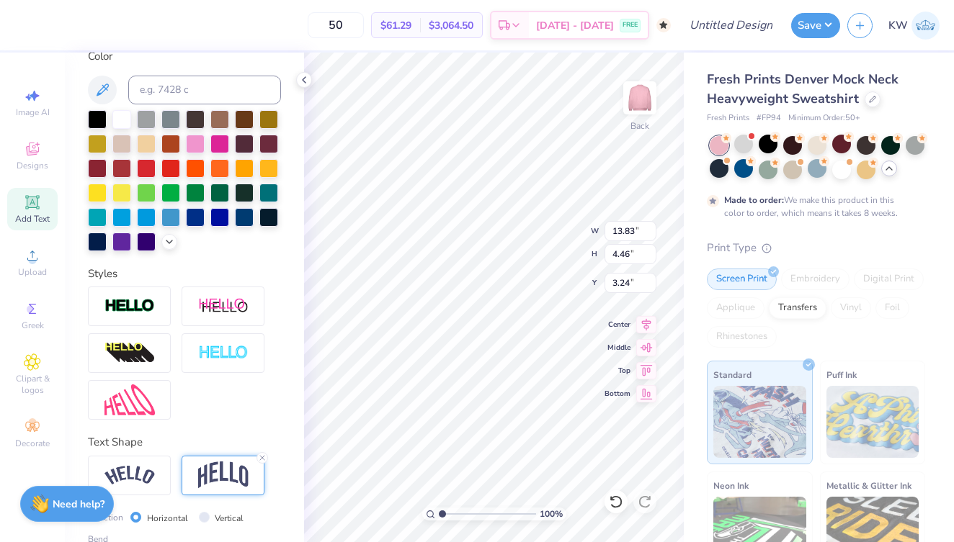
type input "15.10"
type input "4.87"
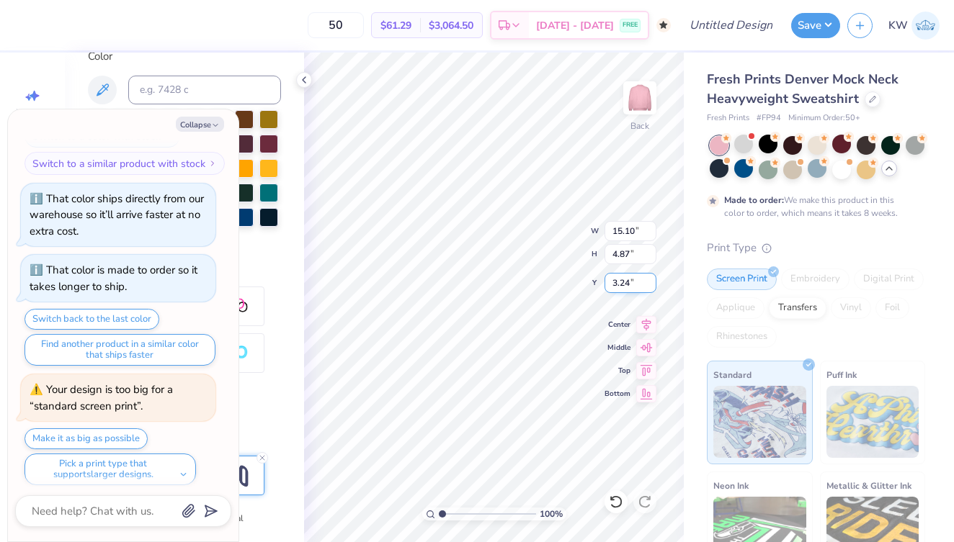
scroll to position [717, 0]
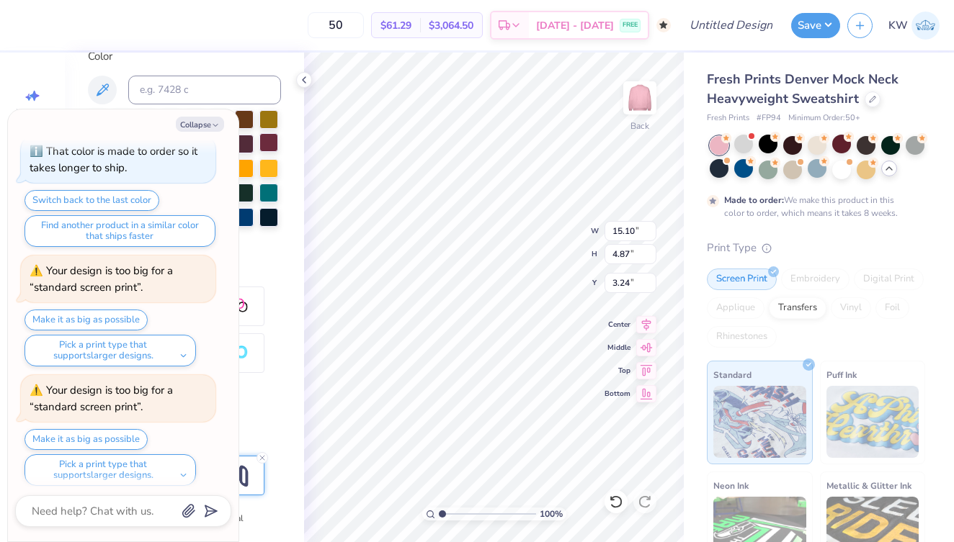
type textarea "x"
type textarea "CHI OMGA"
type textarea "x"
type textarea "CHI OGA"
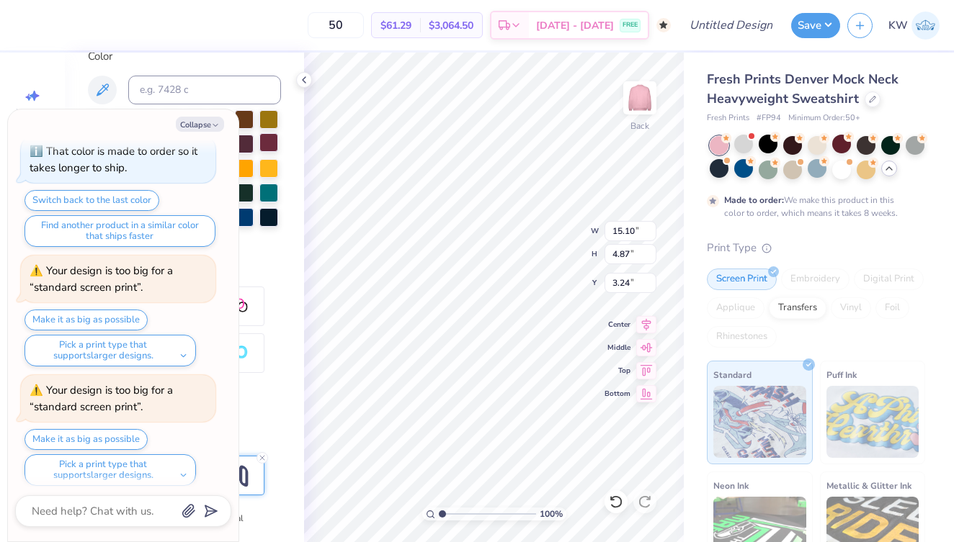
type textarea "x"
type textarea "CHI OG"
type textarea "x"
type textarea "CHI O"
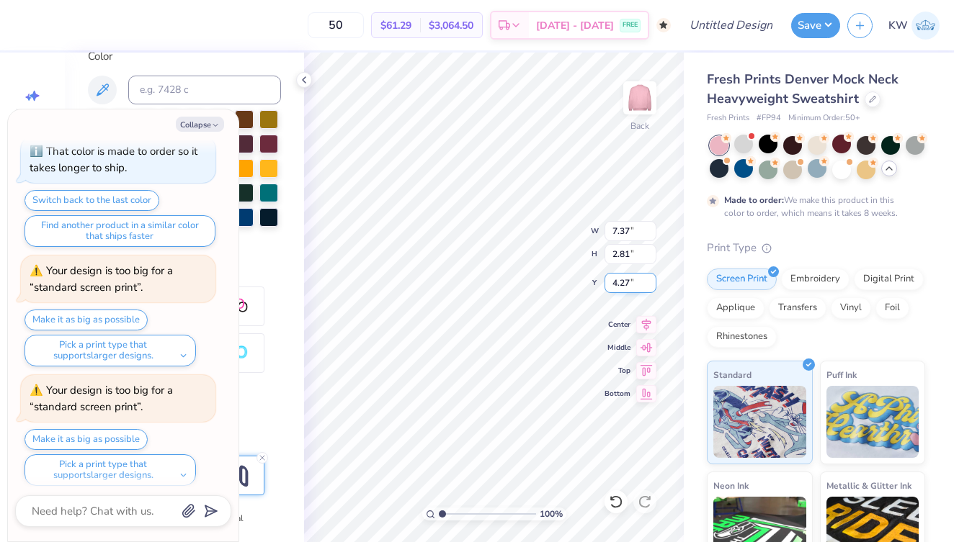
type textarea "x"
type input "9.60"
type input "3.66"
type textarea "x"
type input "2.73"
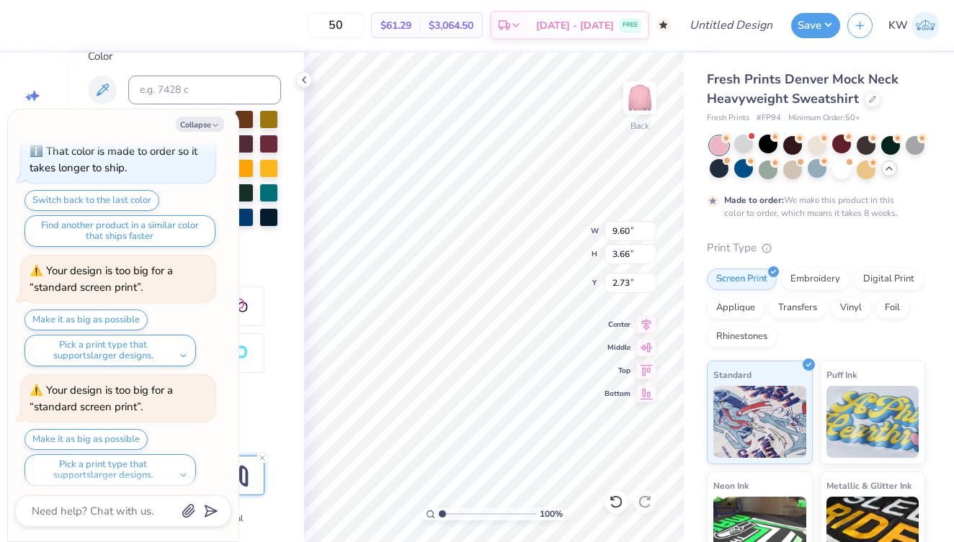
click at [203, 115] on div "Collapse How can we help you? Out of Stock in S & Low Stock in M, L and XL : On…" at bounding box center [123, 325] width 230 height 432
click at [203, 117] on button "Collapse" at bounding box center [200, 124] width 48 height 15
type textarea "x"
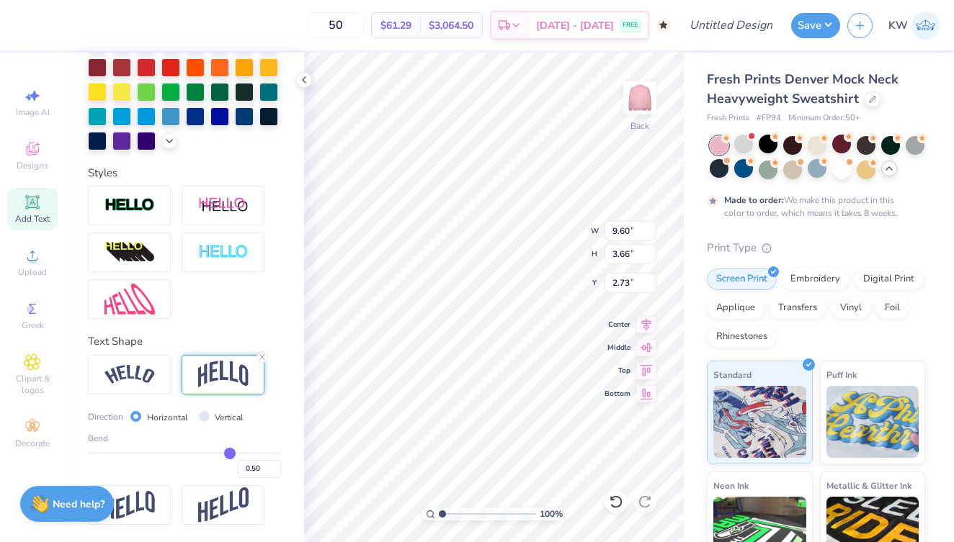
scroll to position [380, 0]
click at [141, 375] on img at bounding box center [129, 374] width 50 height 19
type input "11.82"
type input "3.31"
type input "2.90"
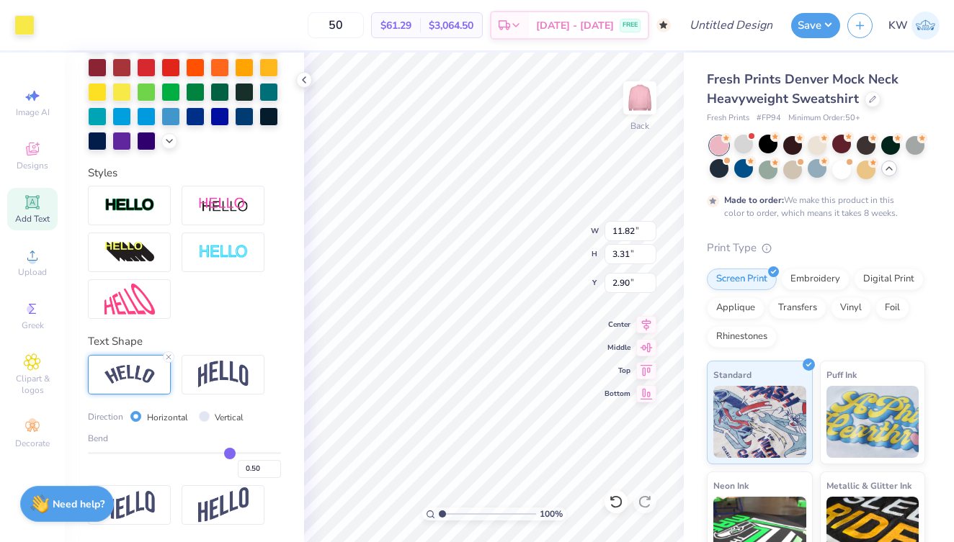
type input "3.00"
click at [824, 280] on div "Embroidery" at bounding box center [815, 277] width 68 height 22
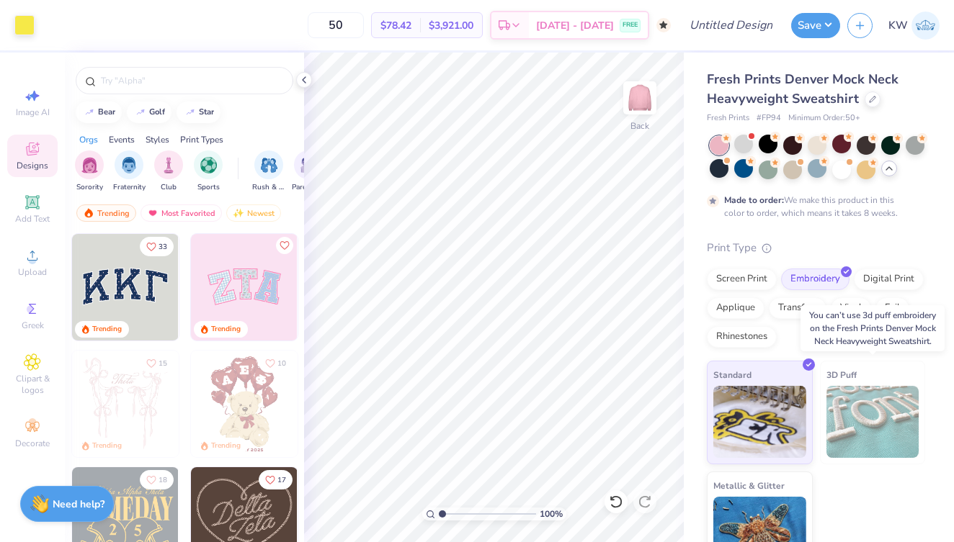
click at [862, 414] on img at bounding box center [872, 422] width 93 height 72
click at [861, 379] on div "3D Puff" at bounding box center [873, 413] width 106 height 104
click at [268, 307] on img at bounding box center [244, 287] width 107 height 107
click at [245, 301] on img at bounding box center [244, 287] width 107 height 107
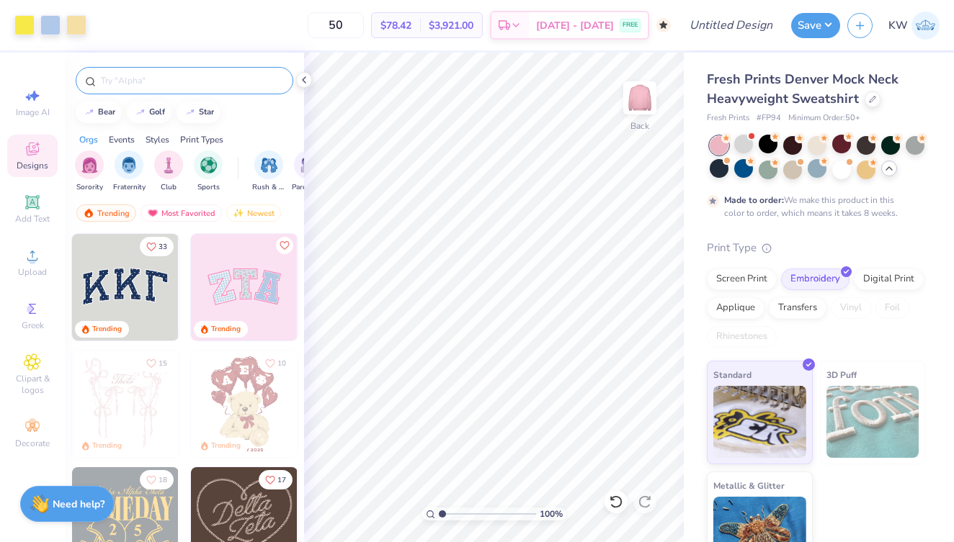
click at [250, 87] on div at bounding box center [185, 80] width 218 height 27
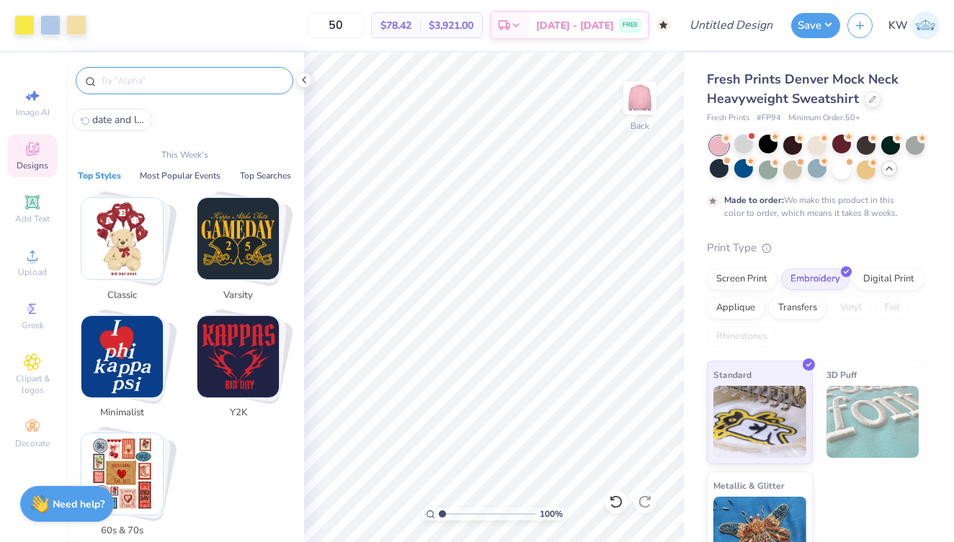
click at [239, 84] on input "text" at bounding box center [191, 80] width 184 height 14
click at [264, 79] on input "text" at bounding box center [191, 80] width 184 height 14
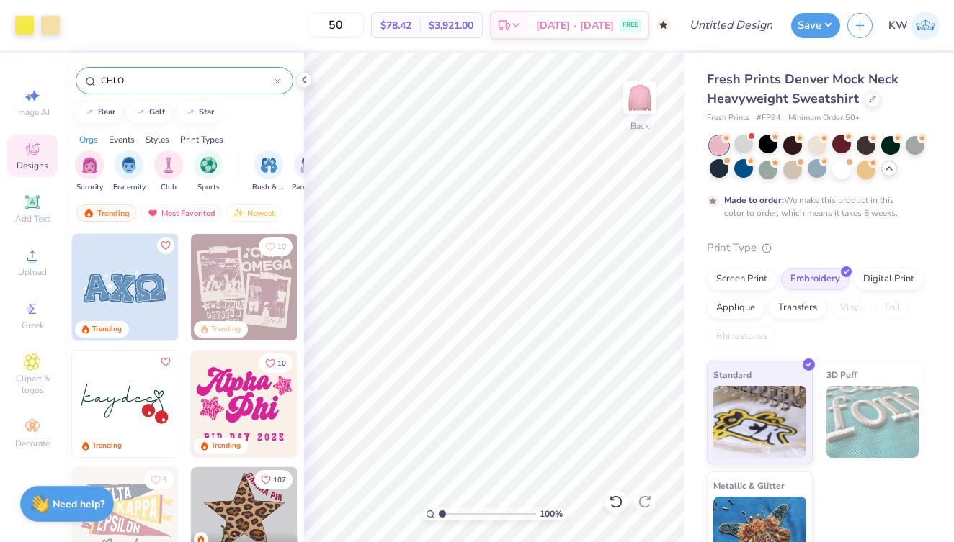
type input "CHI O"
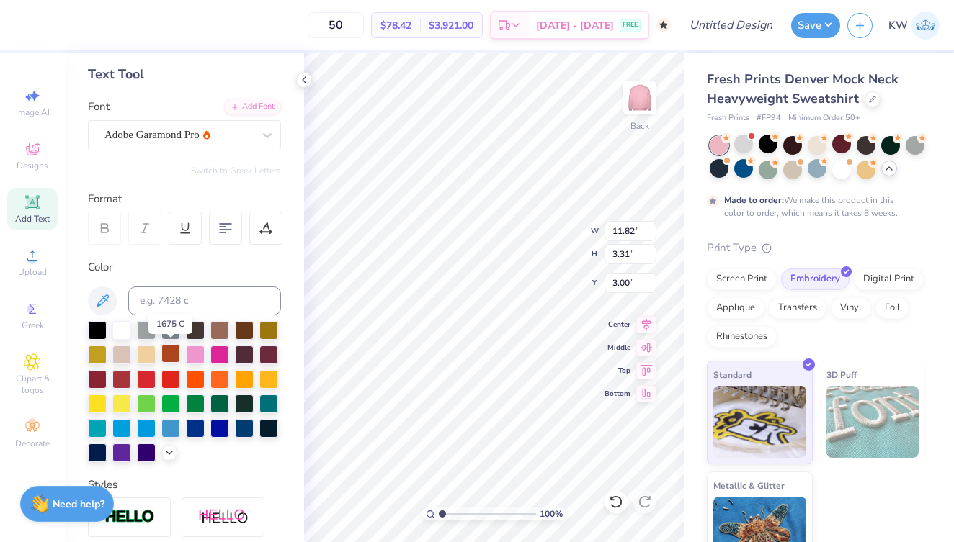
scroll to position [69, 0]
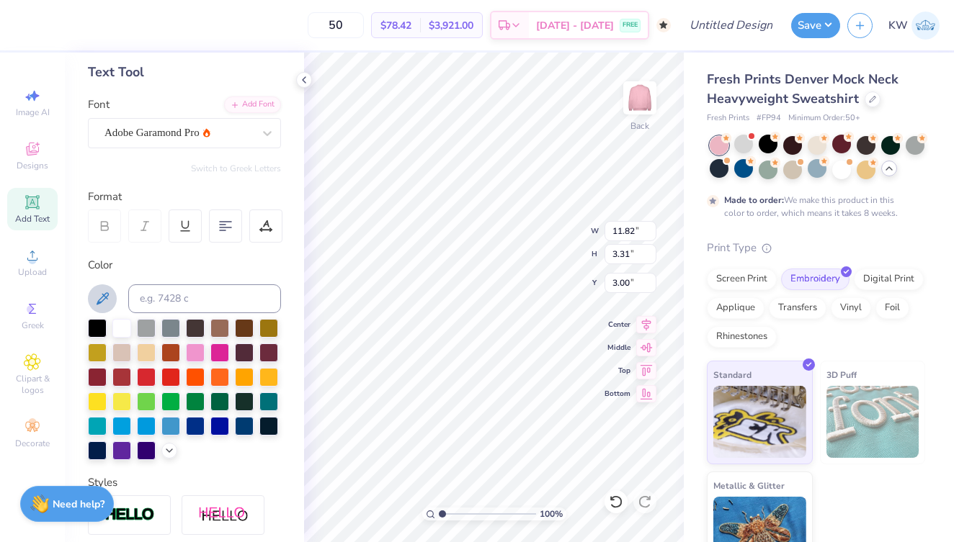
click at [106, 292] on icon at bounding box center [103, 298] width 12 height 12
click at [115, 408] on div at bounding box center [121, 400] width 19 height 19
click at [169, 452] on icon at bounding box center [169, 450] width 12 height 12
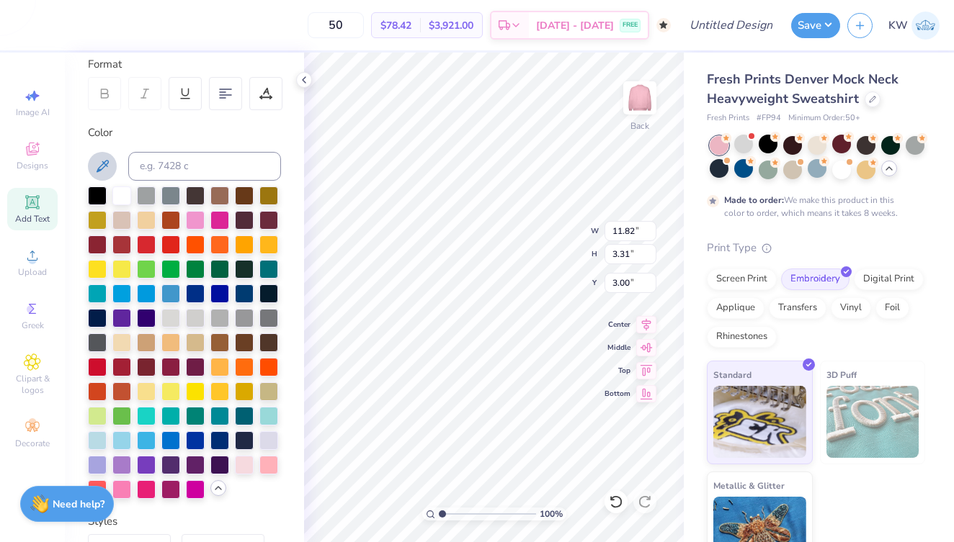
scroll to position [205, 0]
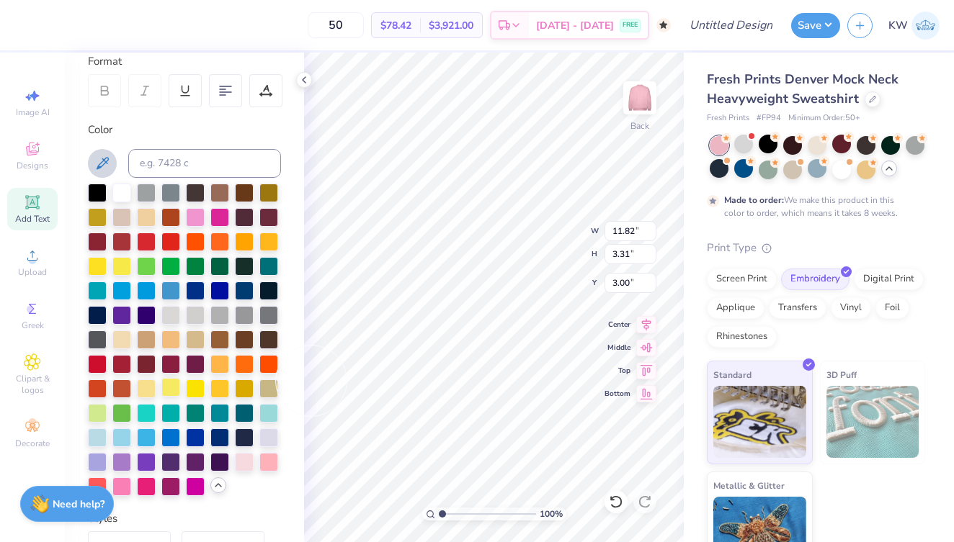
click at [172, 391] on div at bounding box center [170, 387] width 19 height 19
click at [143, 386] on div at bounding box center [146, 387] width 19 height 19
type input "11.84"
type input "3.30"
type input "3.01"
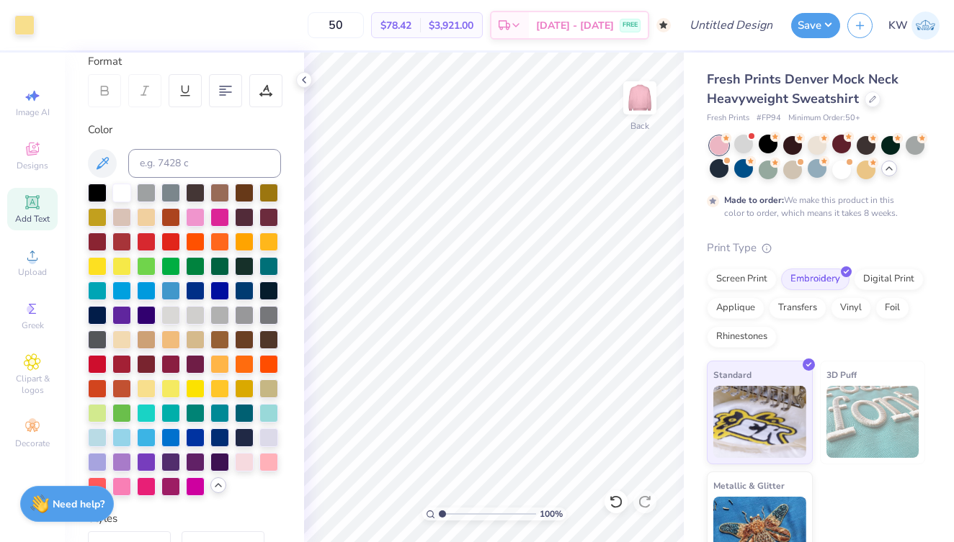
scroll to position [0, 0]
click at [293, 79] on div "Personalized Names Personalized Numbers Text Tool Add Font Font Adobe Garamond …" at bounding box center [184, 298] width 239 height 490
click at [303, 79] on icon at bounding box center [304, 80] width 12 height 12
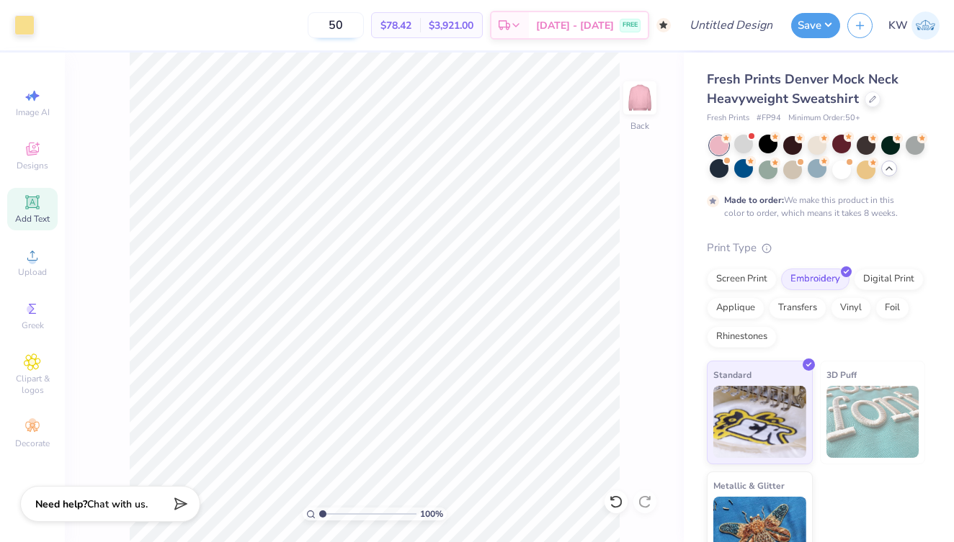
click at [364, 27] on input "50" at bounding box center [336, 25] width 56 height 26
type input "5"
type input "50"
